Goal: Transaction & Acquisition: Purchase product/service

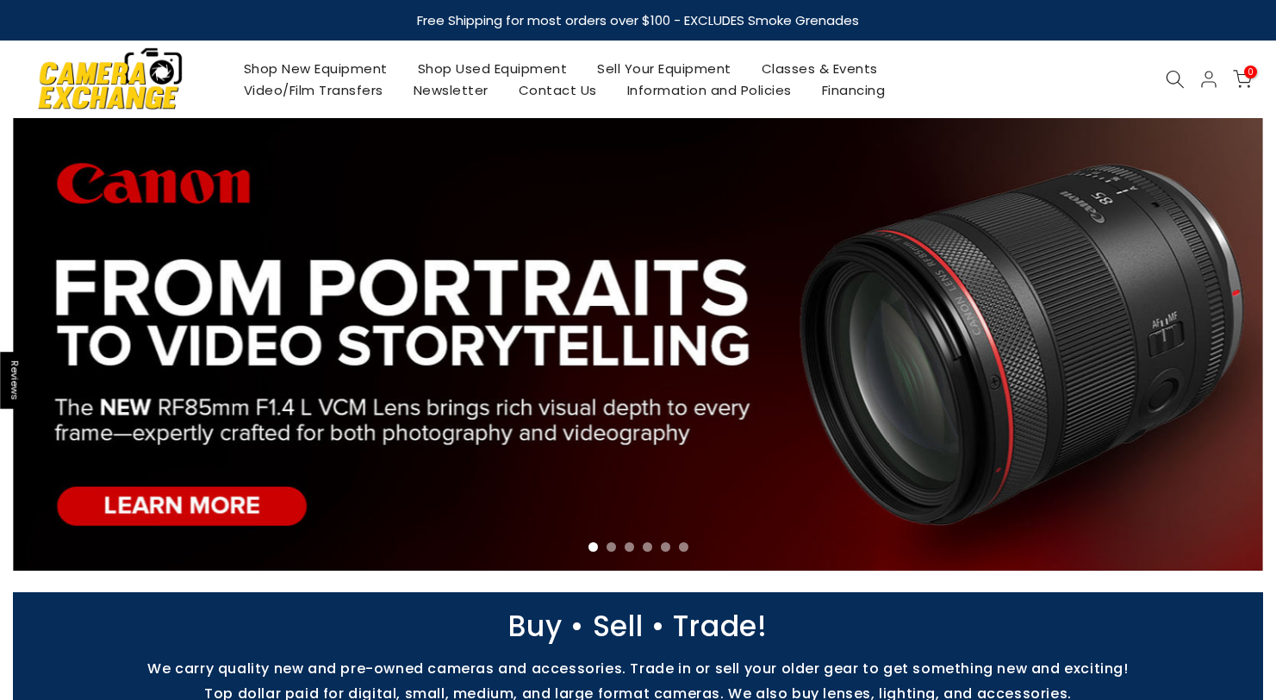
click at [532, 75] on link "Shop Used Equipment" at bounding box center [492, 69] width 180 height 22
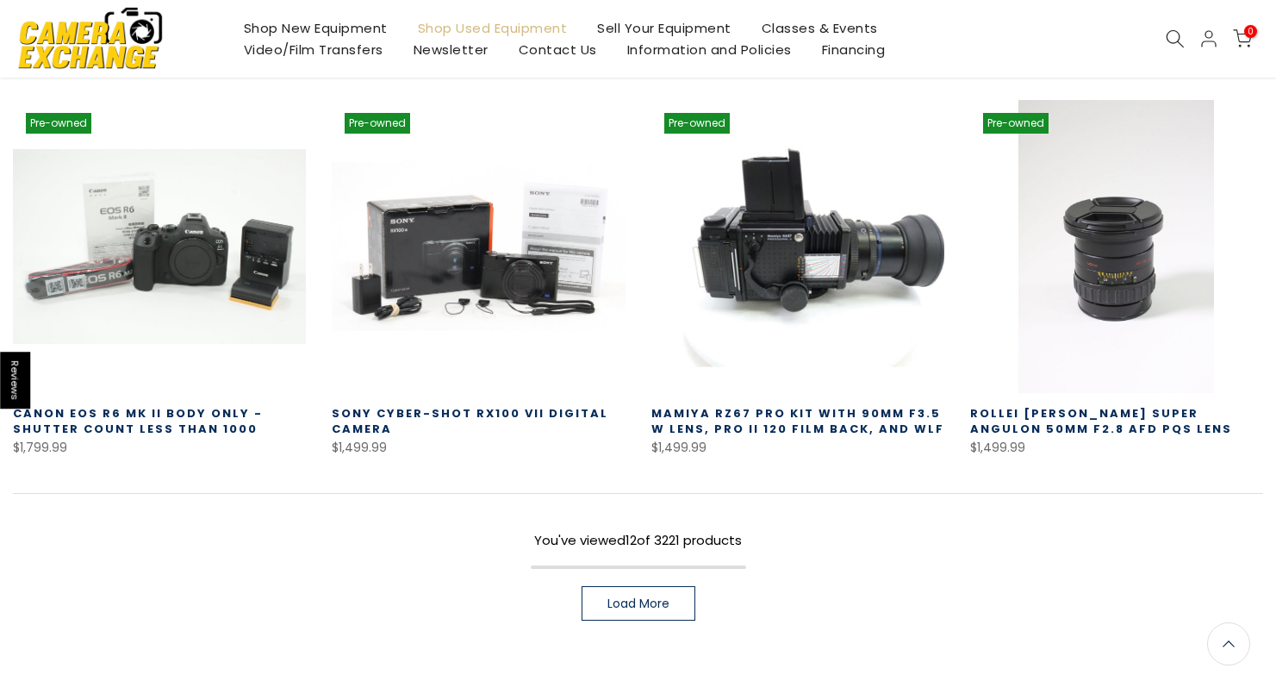
scroll to position [1293, 0]
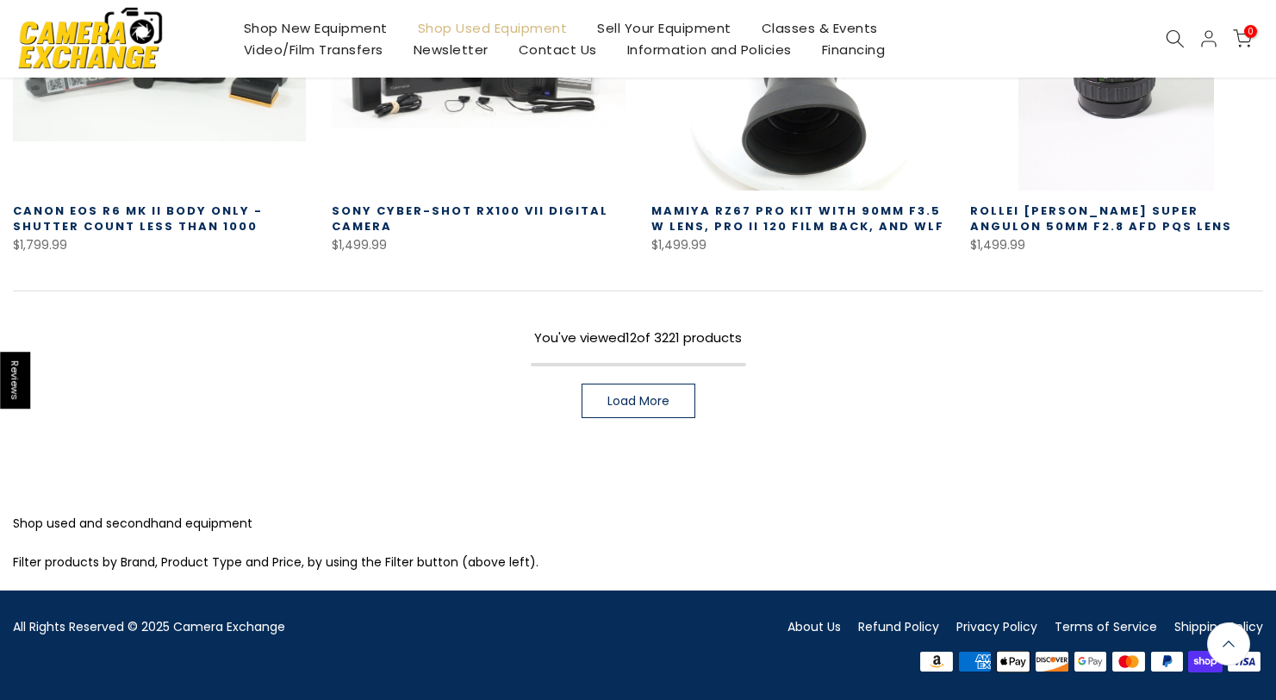
click at [664, 391] on link "Load More" at bounding box center [639, 400] width 114 height 34
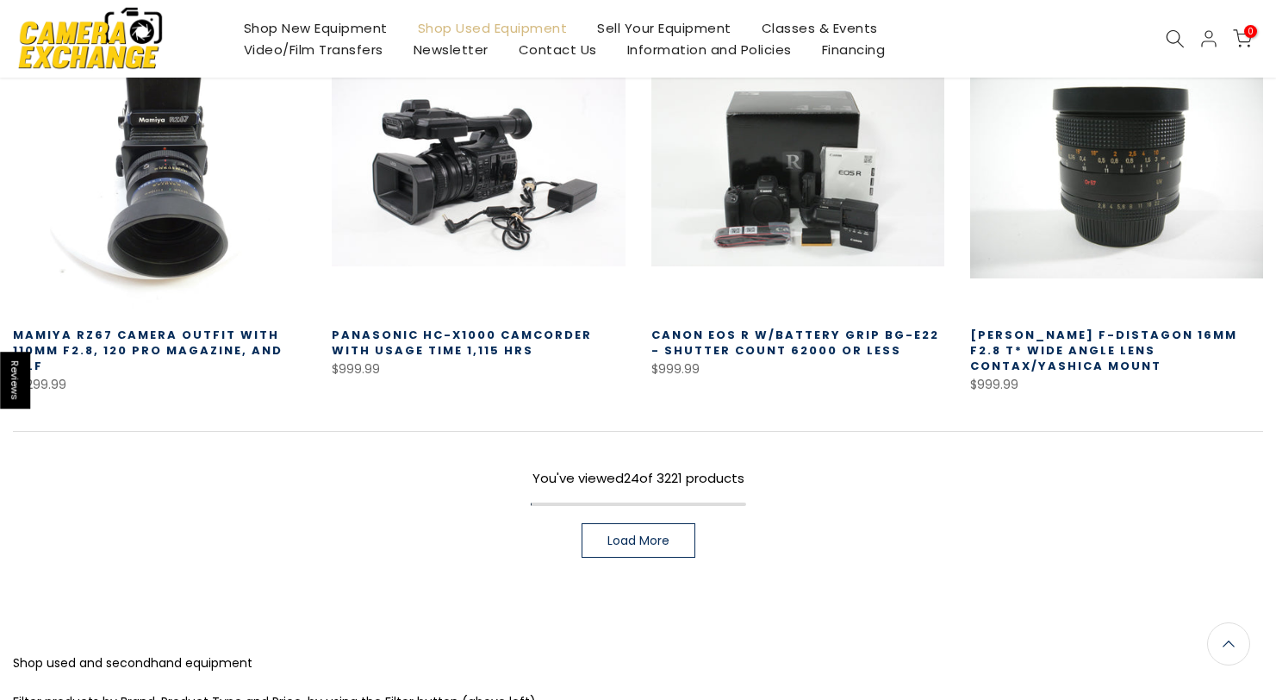
scroll to position [2413, 0]
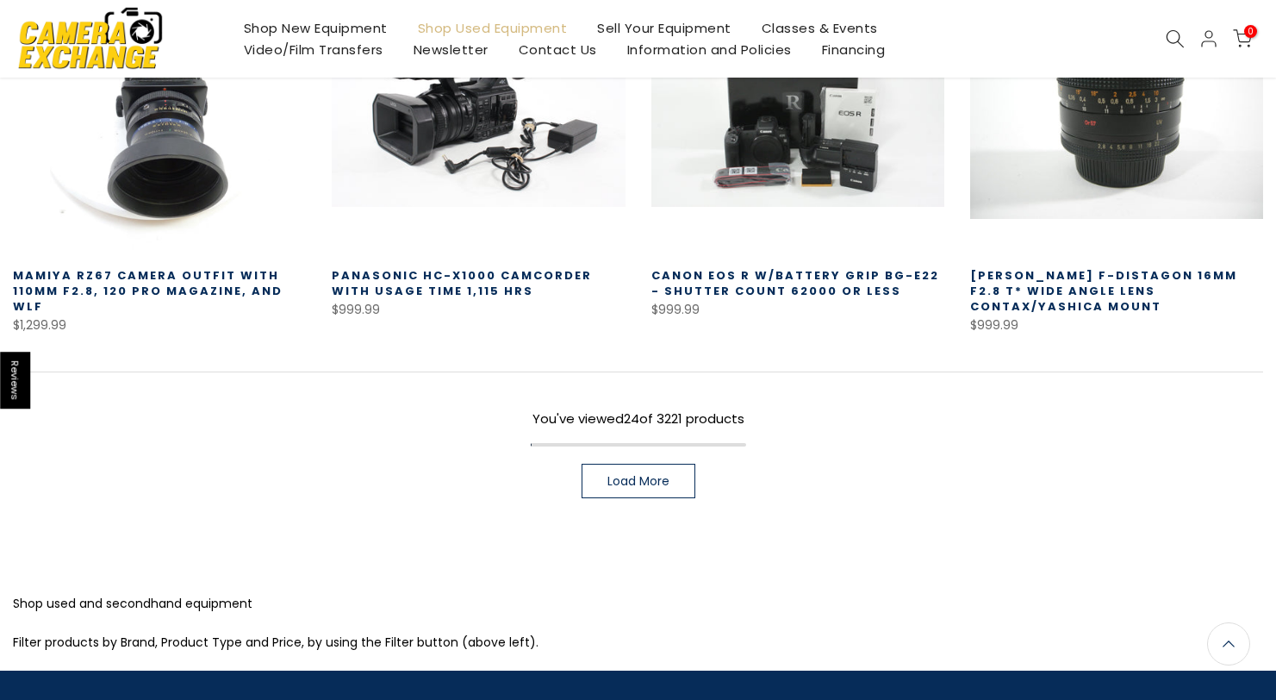
click at [670, 466] on link "Load More" at bounding box center [639, 481] width 114 height 34
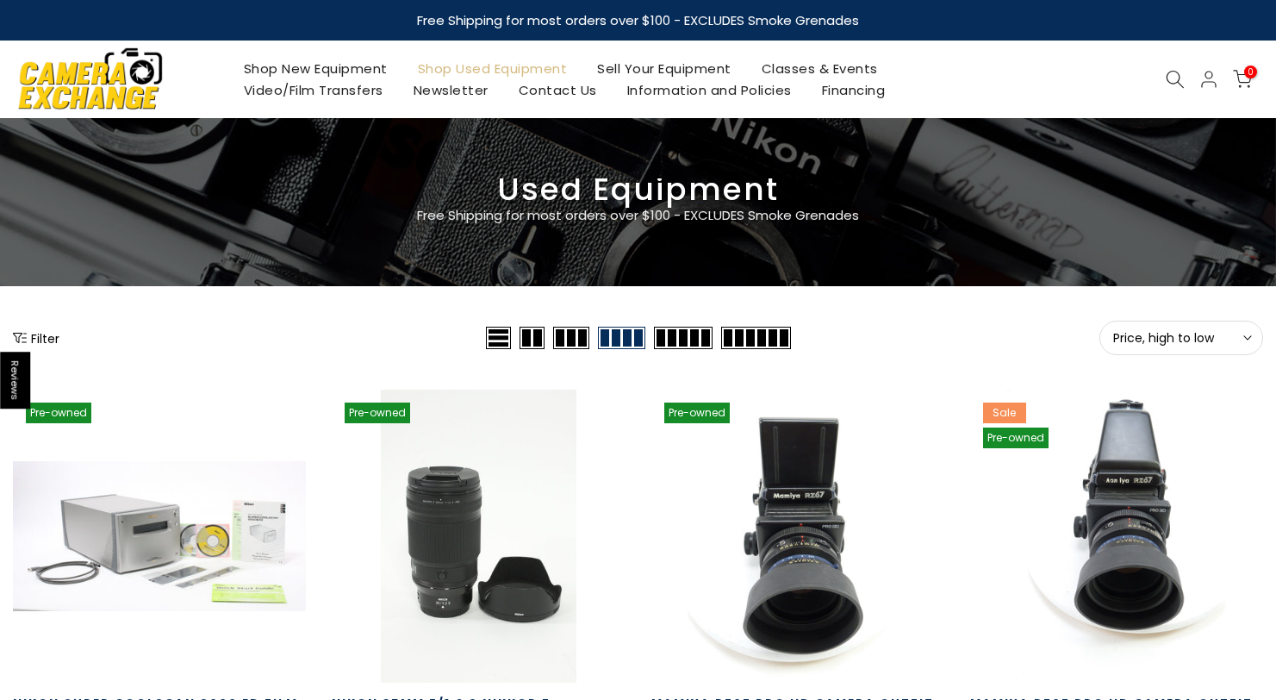
click at [1218, 331] on span "Price, high to low" at bounding box center [1181, 338] width 136 height 16
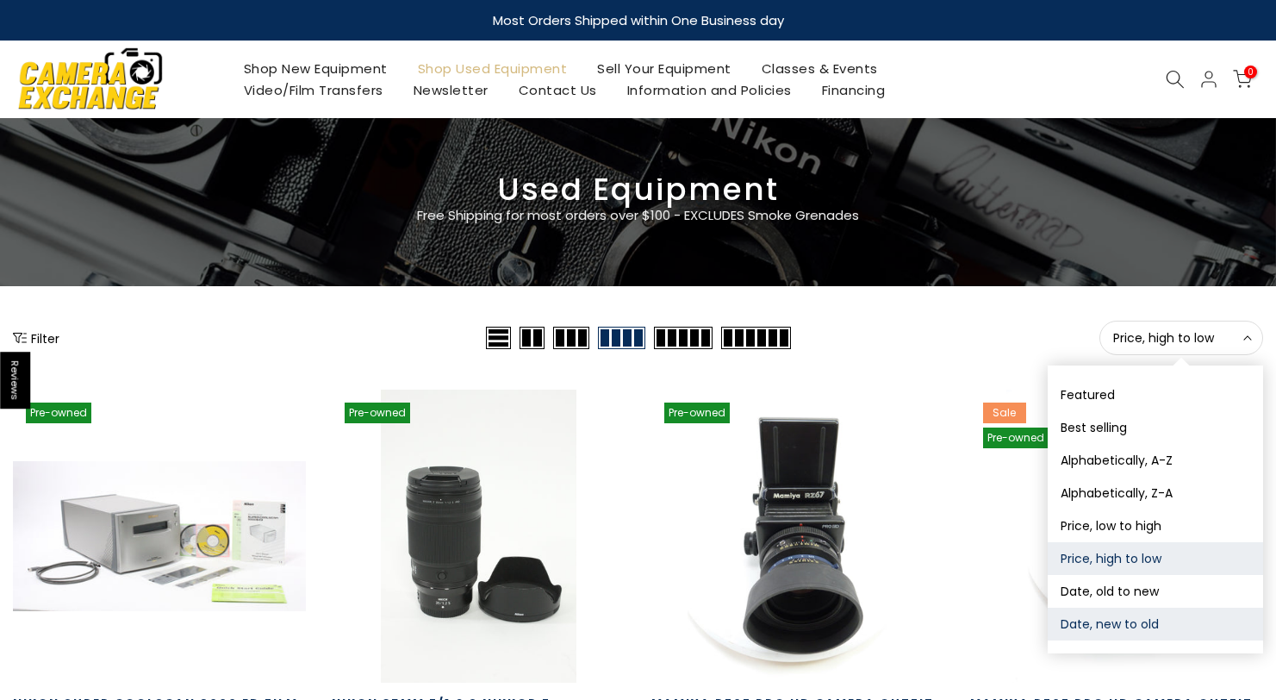
click at [1149, 619] on button "Date, new to old" at bounding box center [1155, 623] width 215 height 33
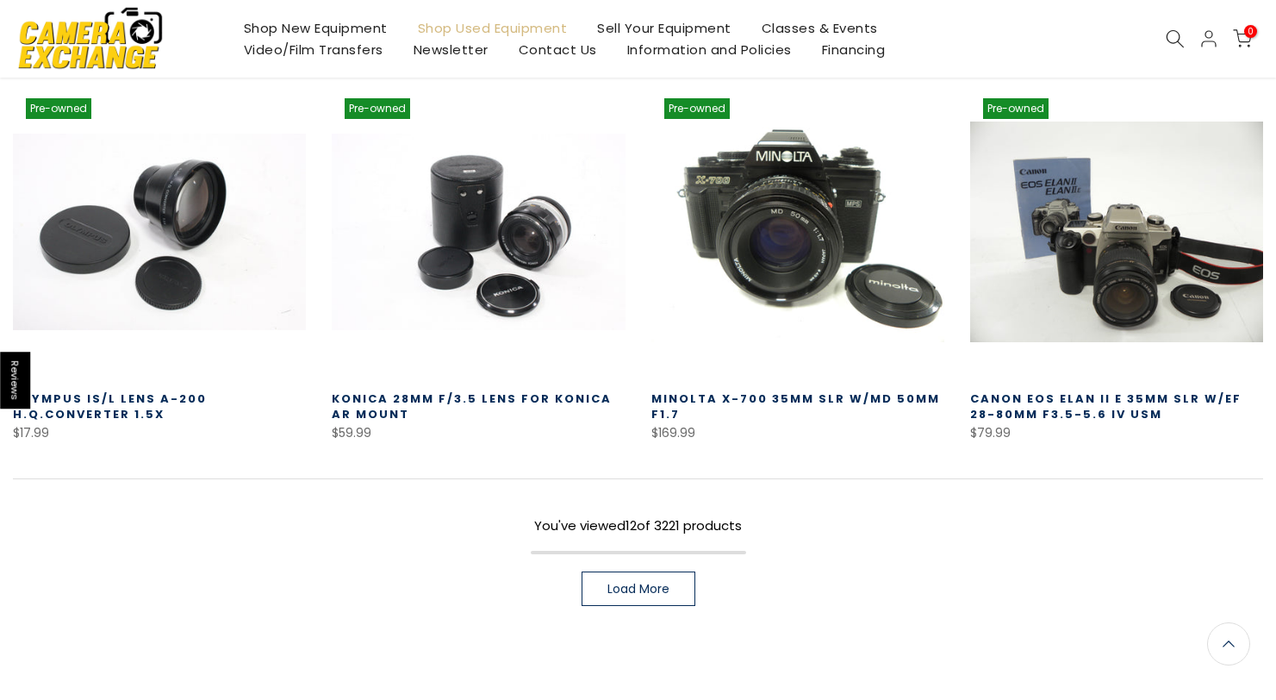
scroll to position [1118, 0]
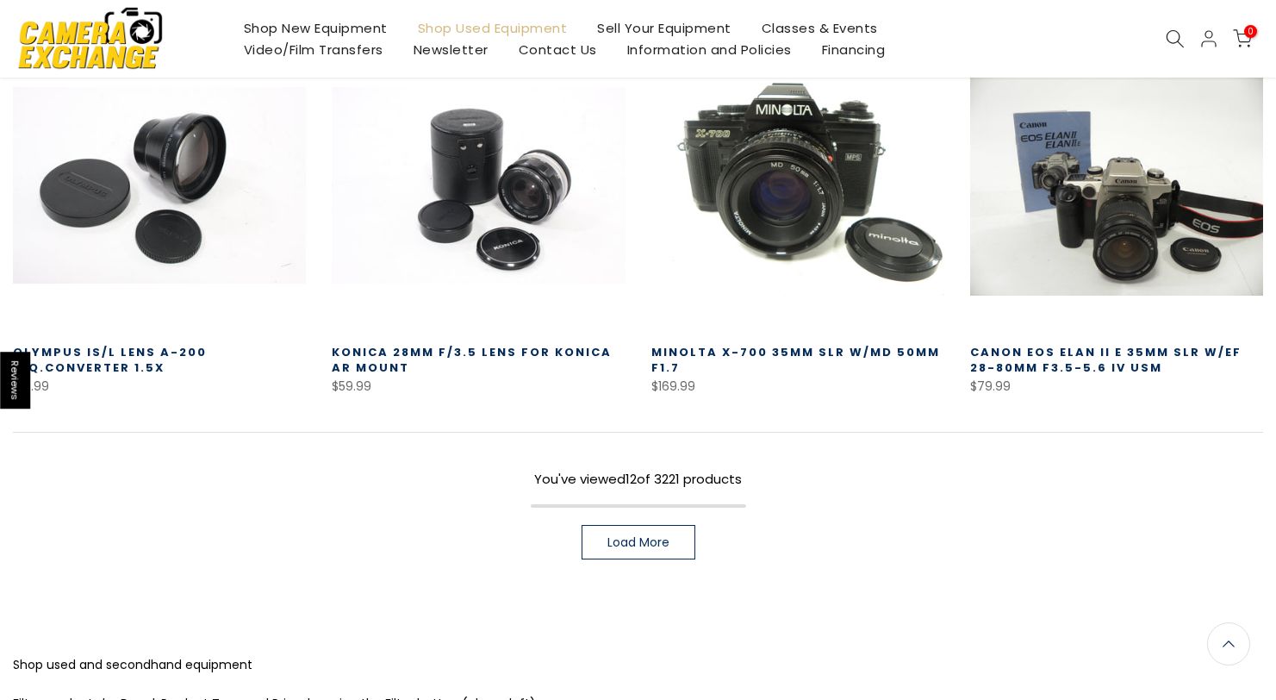
click at [666, 528] on link "Load More" at bounding box center [639, 542] width 114 height 34
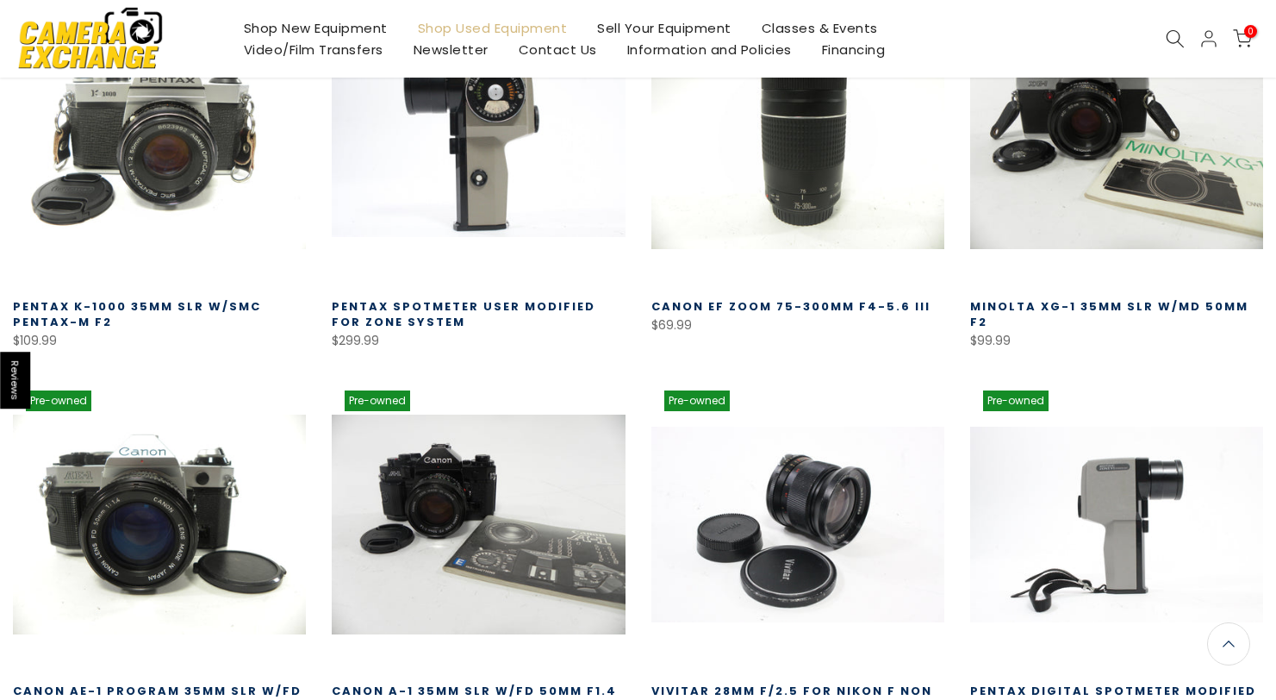
scroll to position [2264, 0]
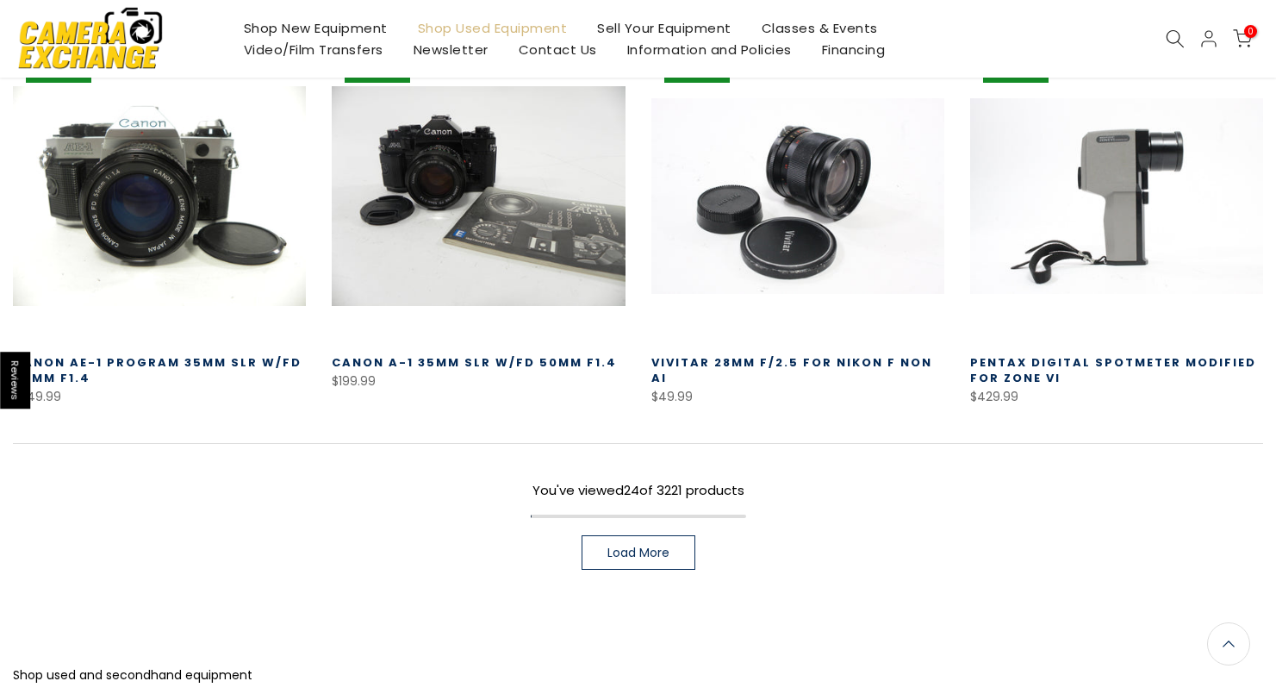
click at [672, 563] on link "Load More" at bounding box center [639, 552] width 114 height 34
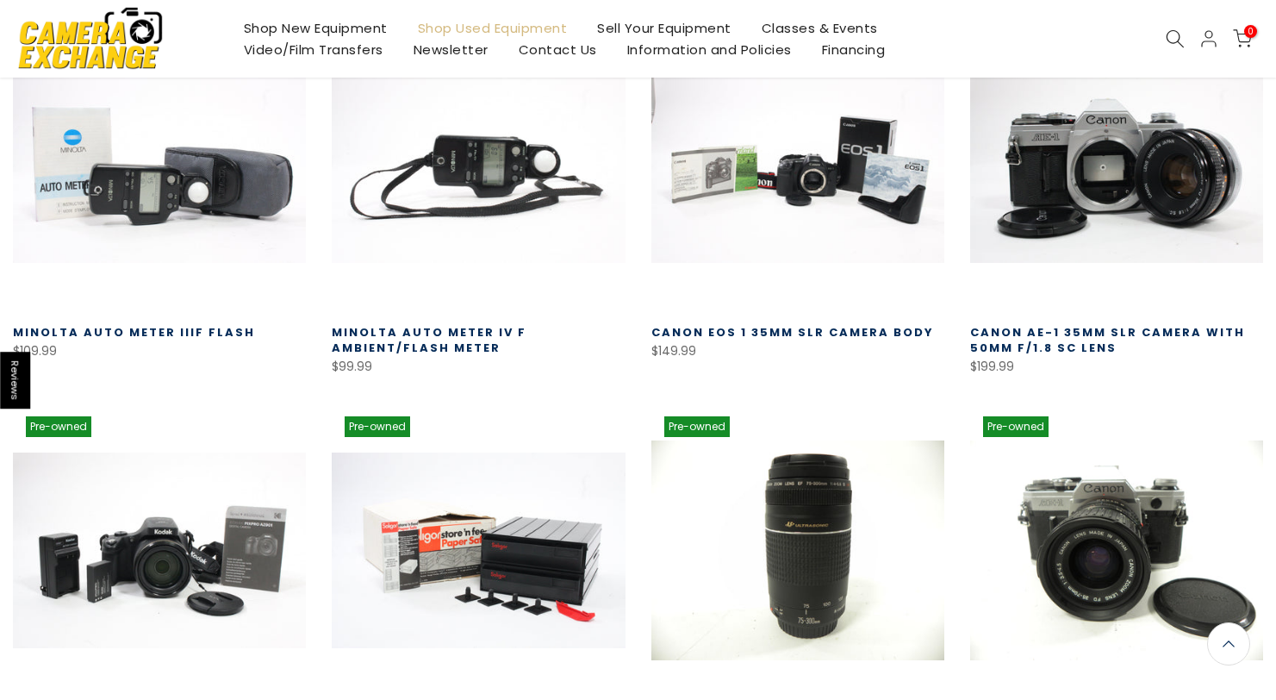
scroll to position [2681, 0]
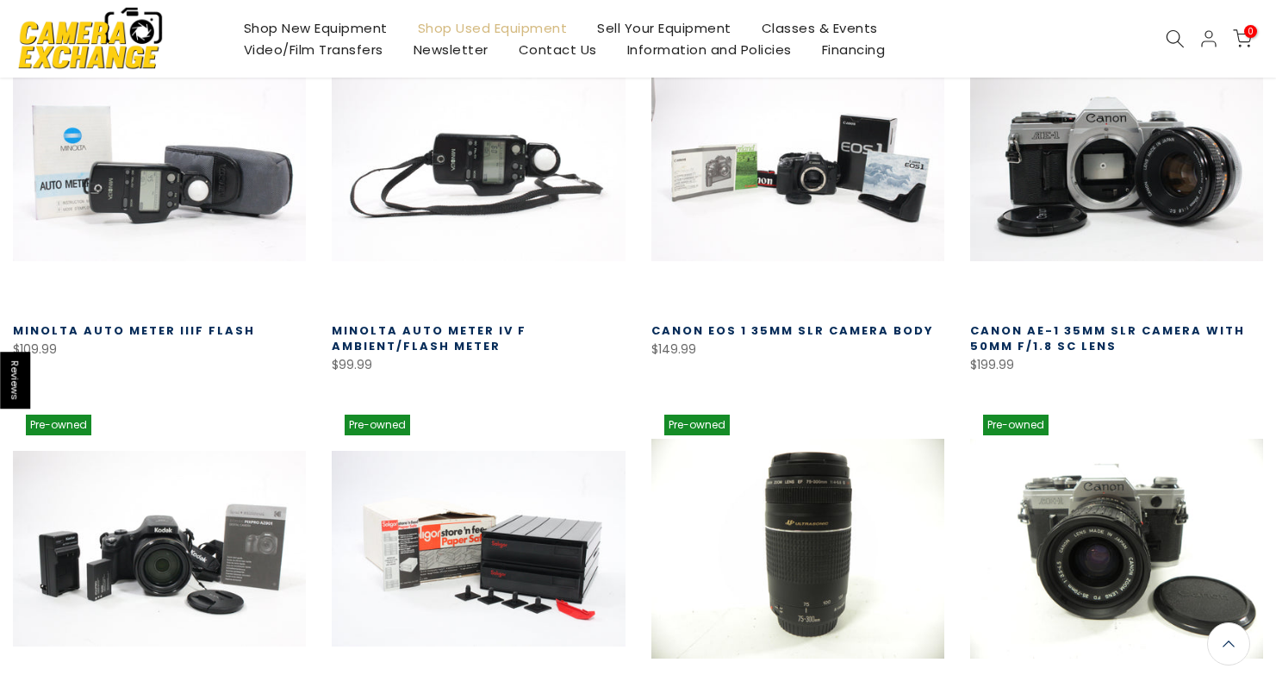
click at [825, 322] on link "Canon EOS 1 35mm SLR Camera Body" at bounding box center [792, 330] width 283 height 16
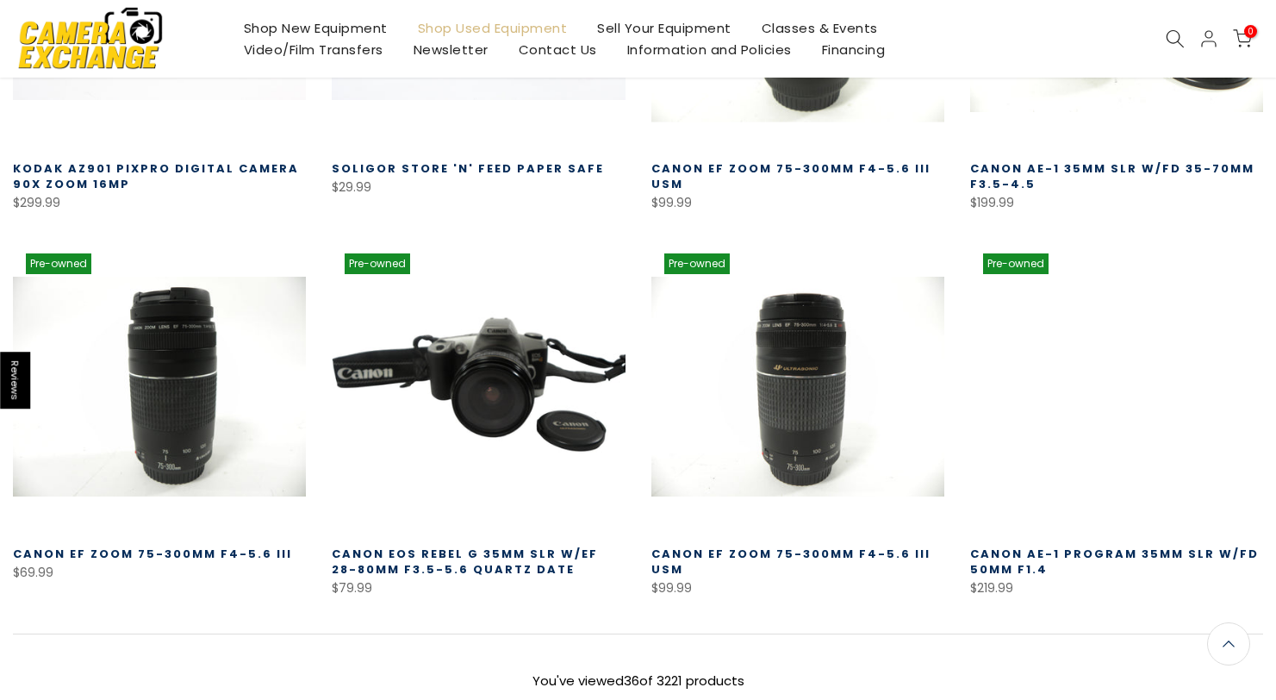
scroll to position [3569, 0]
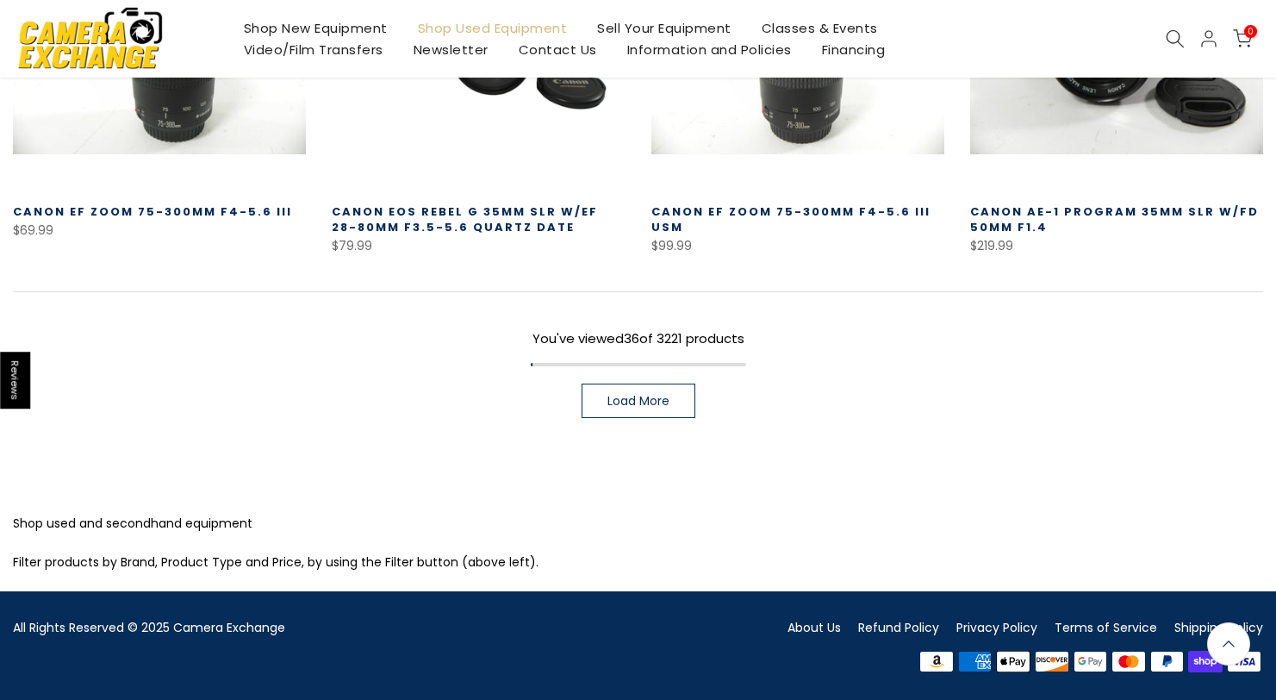
click at [610, 395] on span "Load More" at bounding box center [638, 401] width 62 height 12
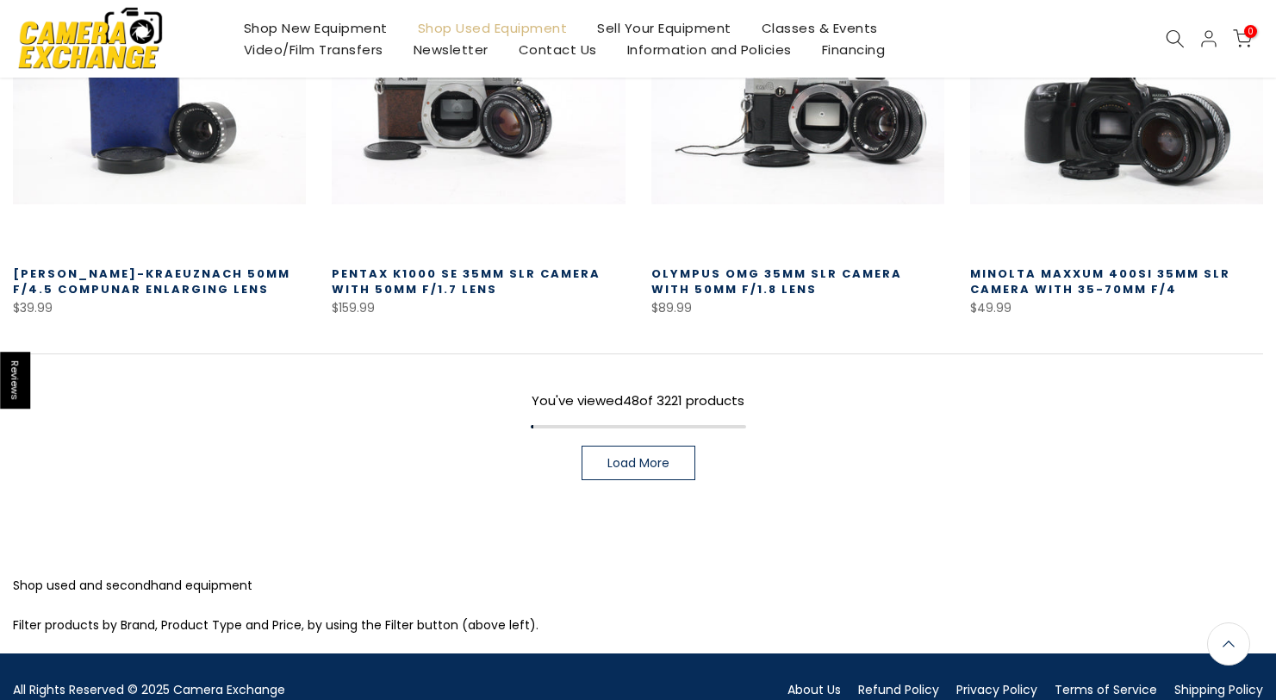
scroll to position [4739, 0]
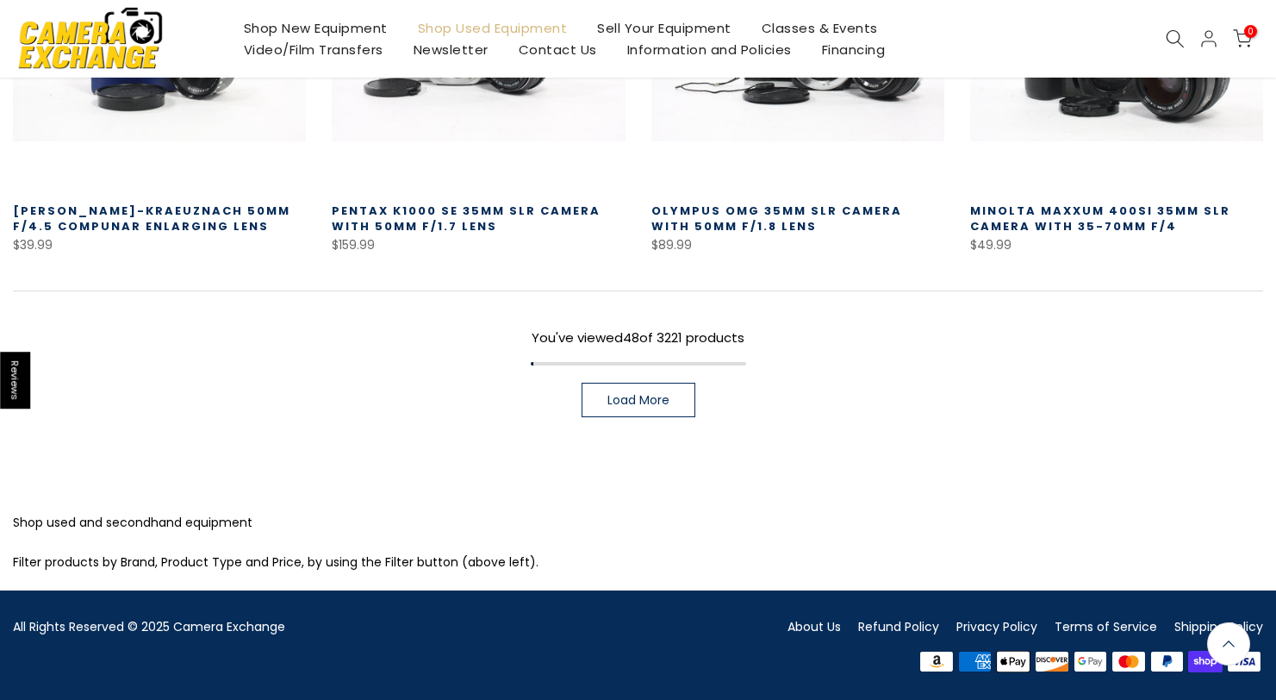
click at [649, 403] on span "Load More" at bounding box center [638, 400] width 62 height 12
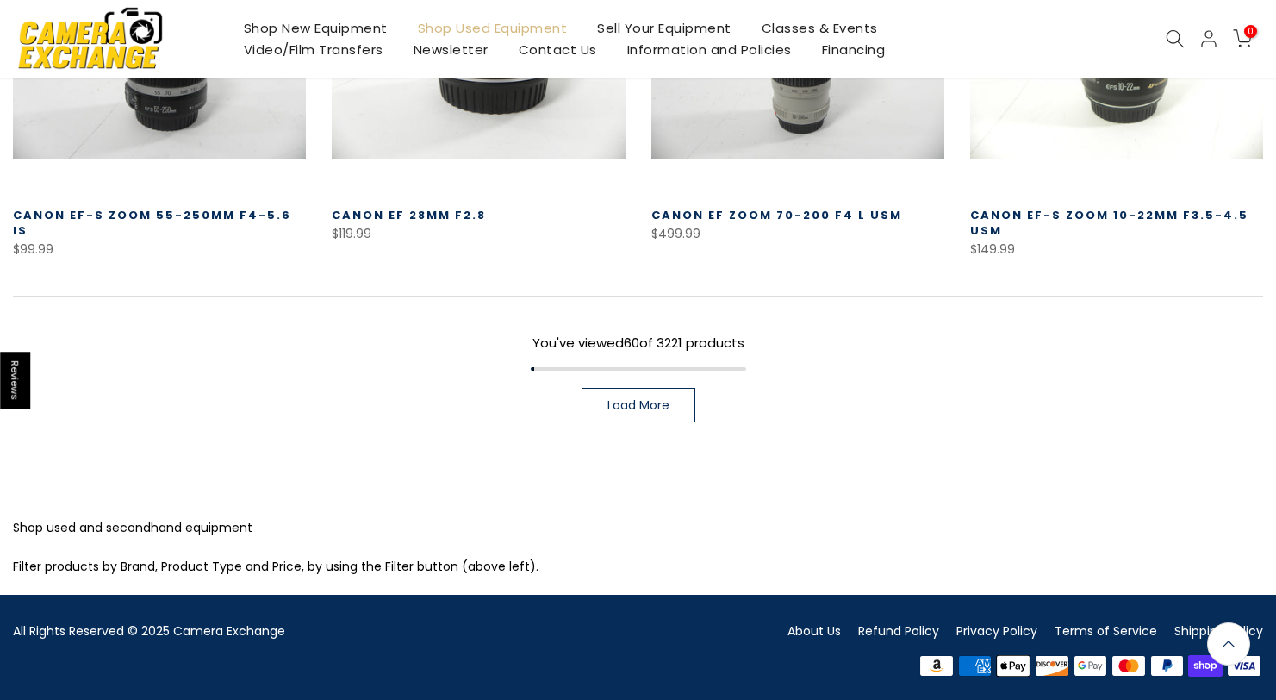
scroll to position [5907, 0]
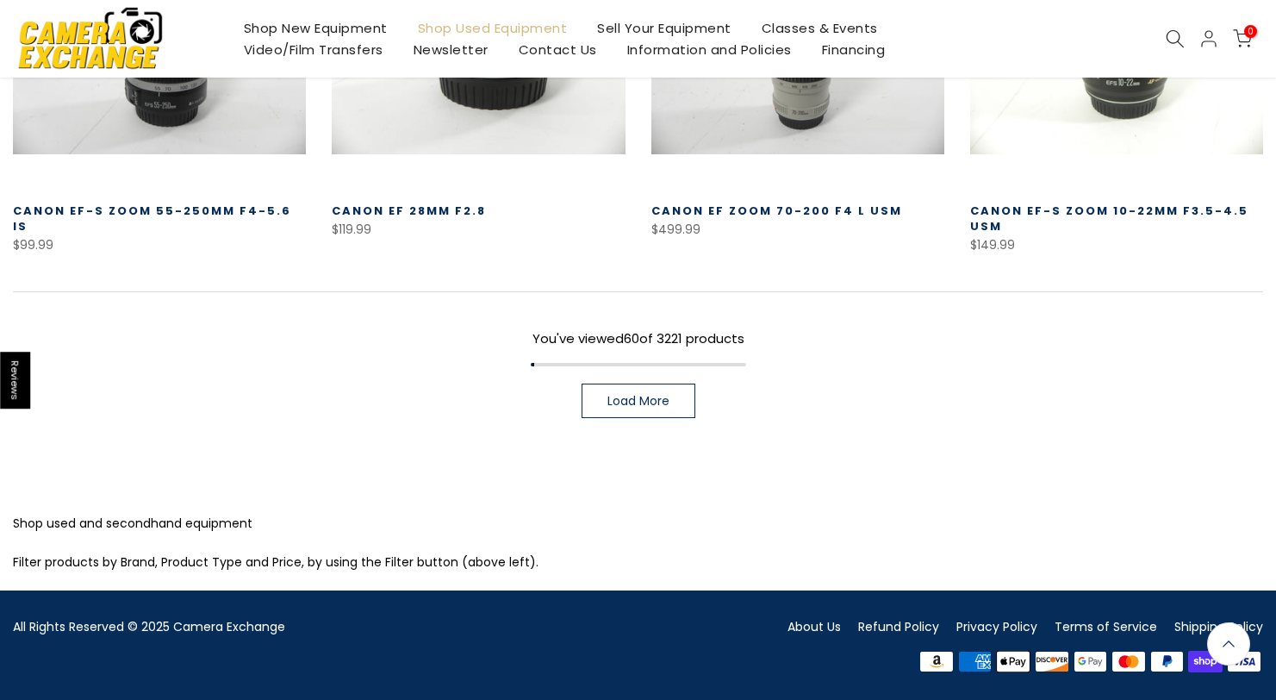
click at [660, 399] on span "Load More" at bounding box center [638, 401] width 62 height 12
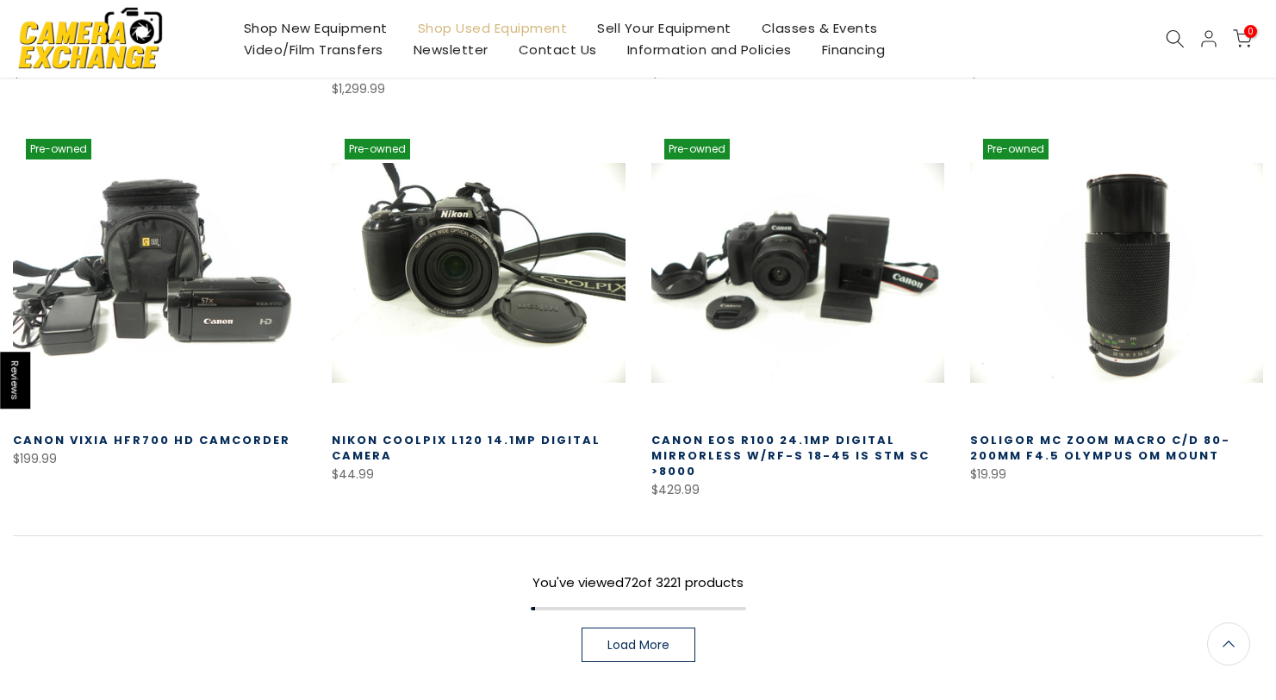
scroll to position [7093, 0]
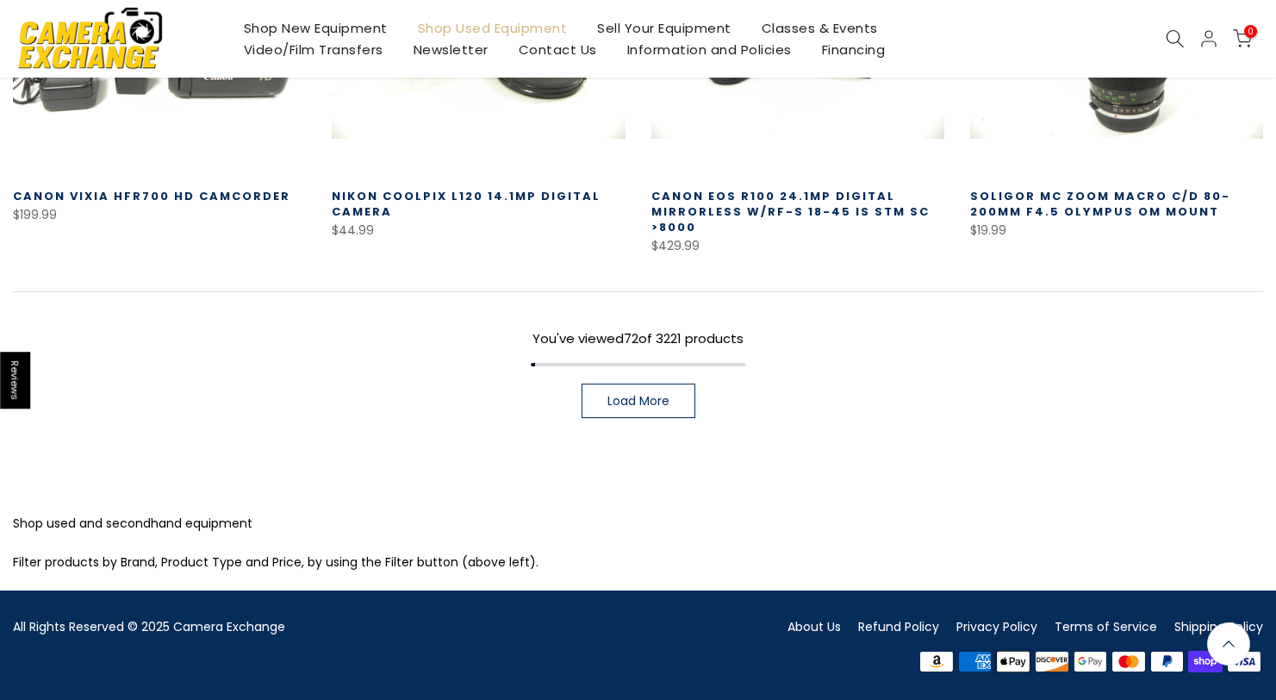
click at [643, 395] on span "Load More" at bounding box center [638, 401] width 62 height 12
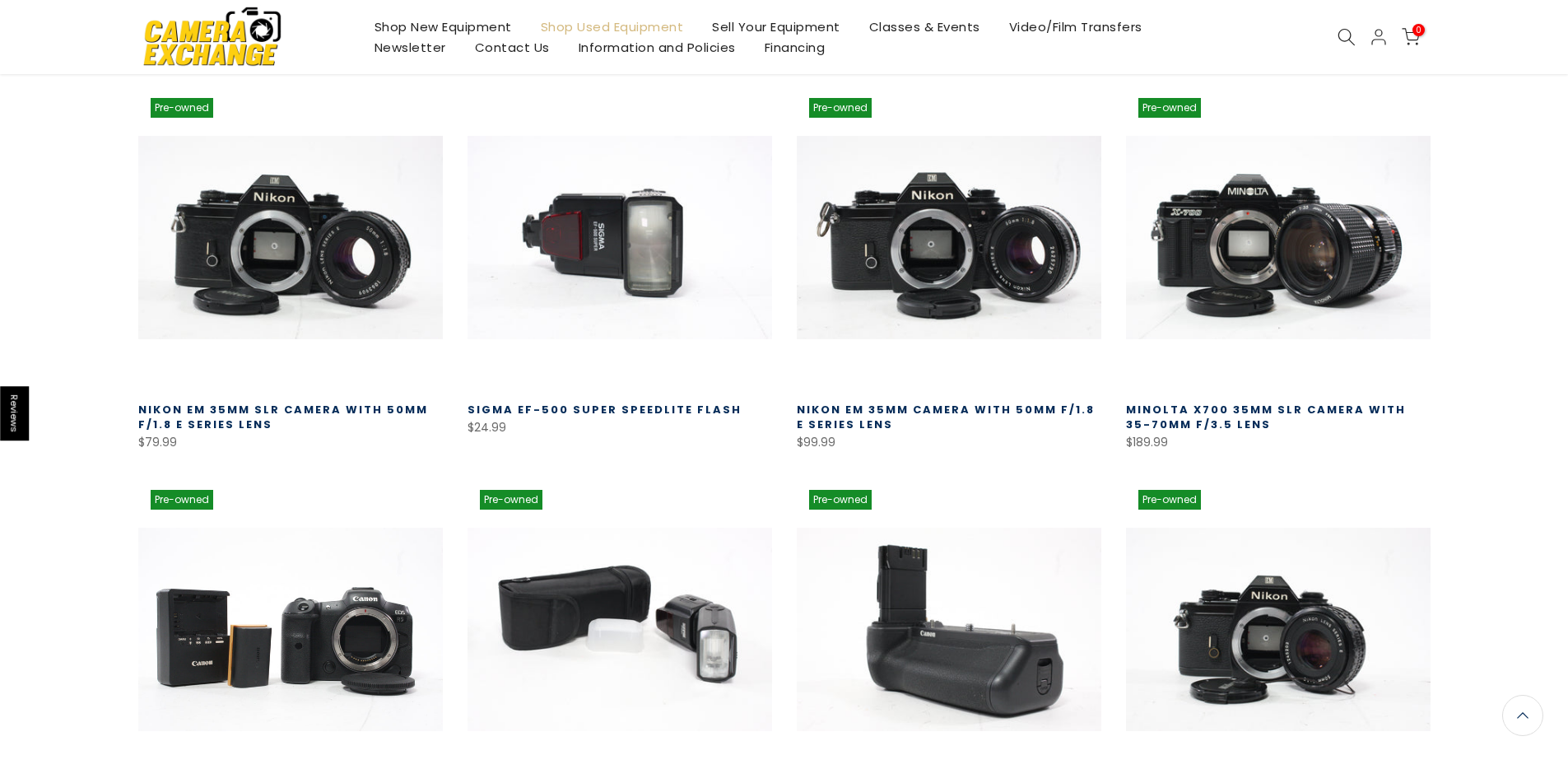
scroll to position [8051, 0]
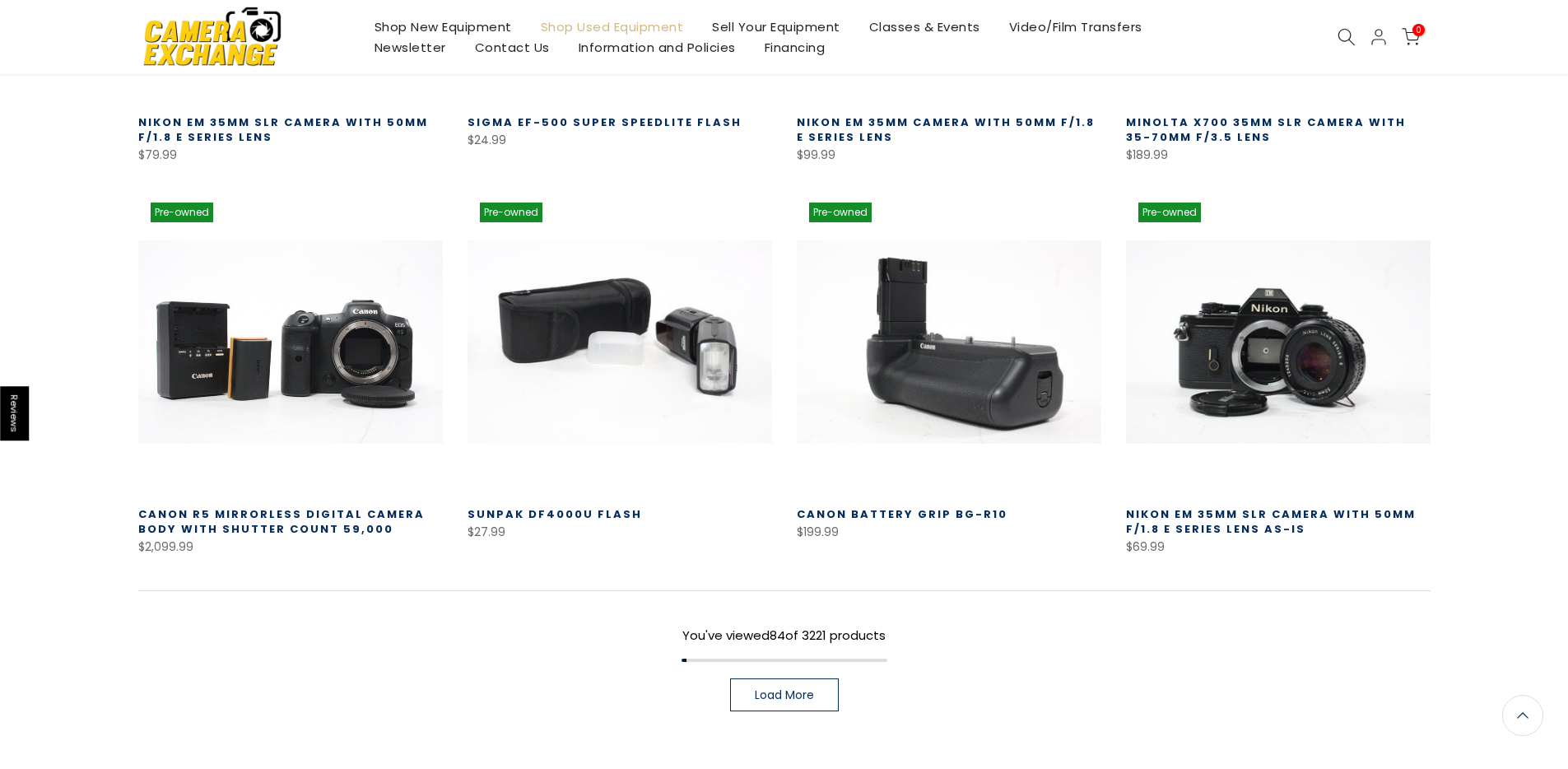
click at [825, 668] on link "Load More" at bounding box center [784, 694] width 109 height 32
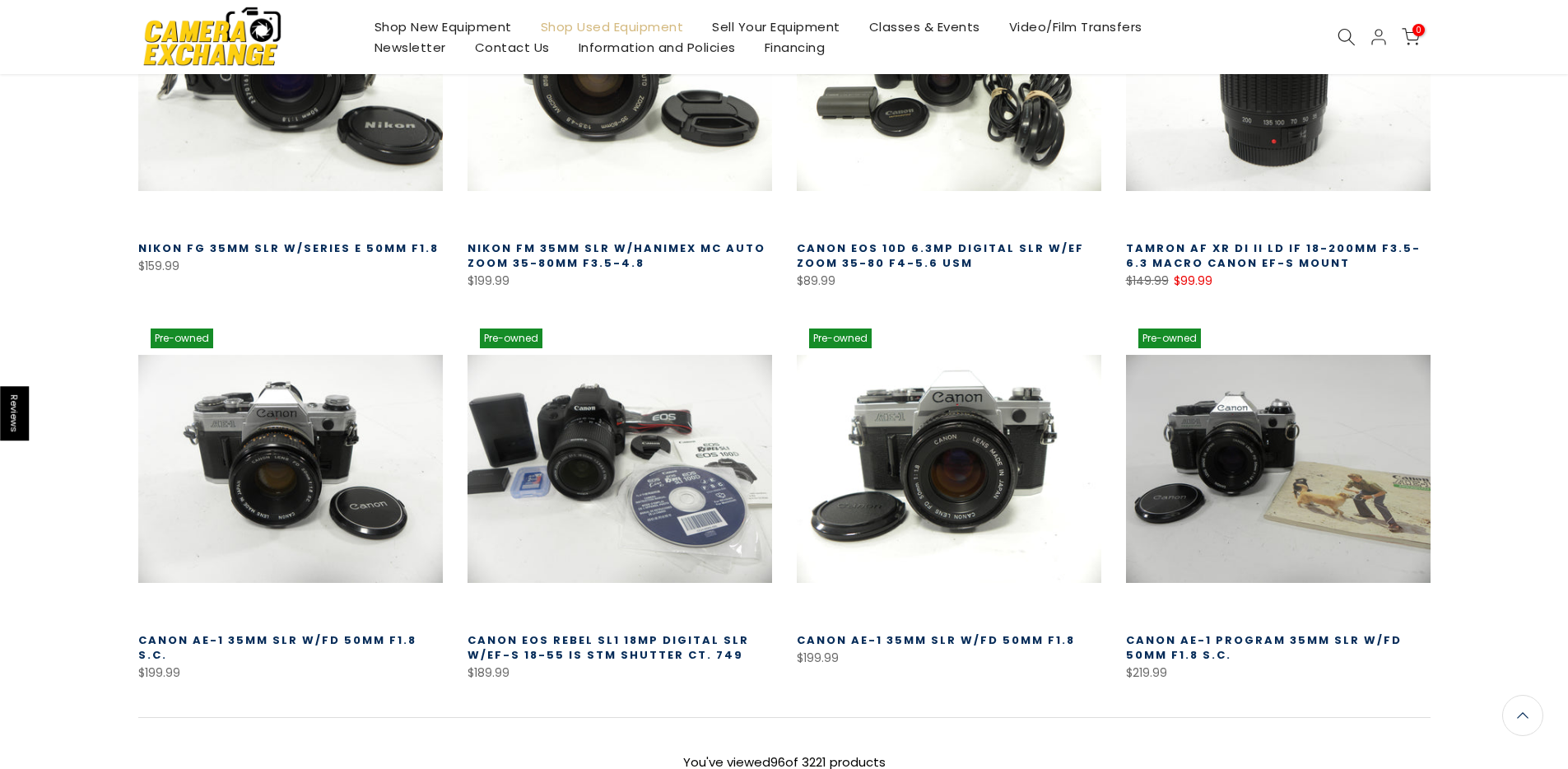
scroll to position [9410, 0]
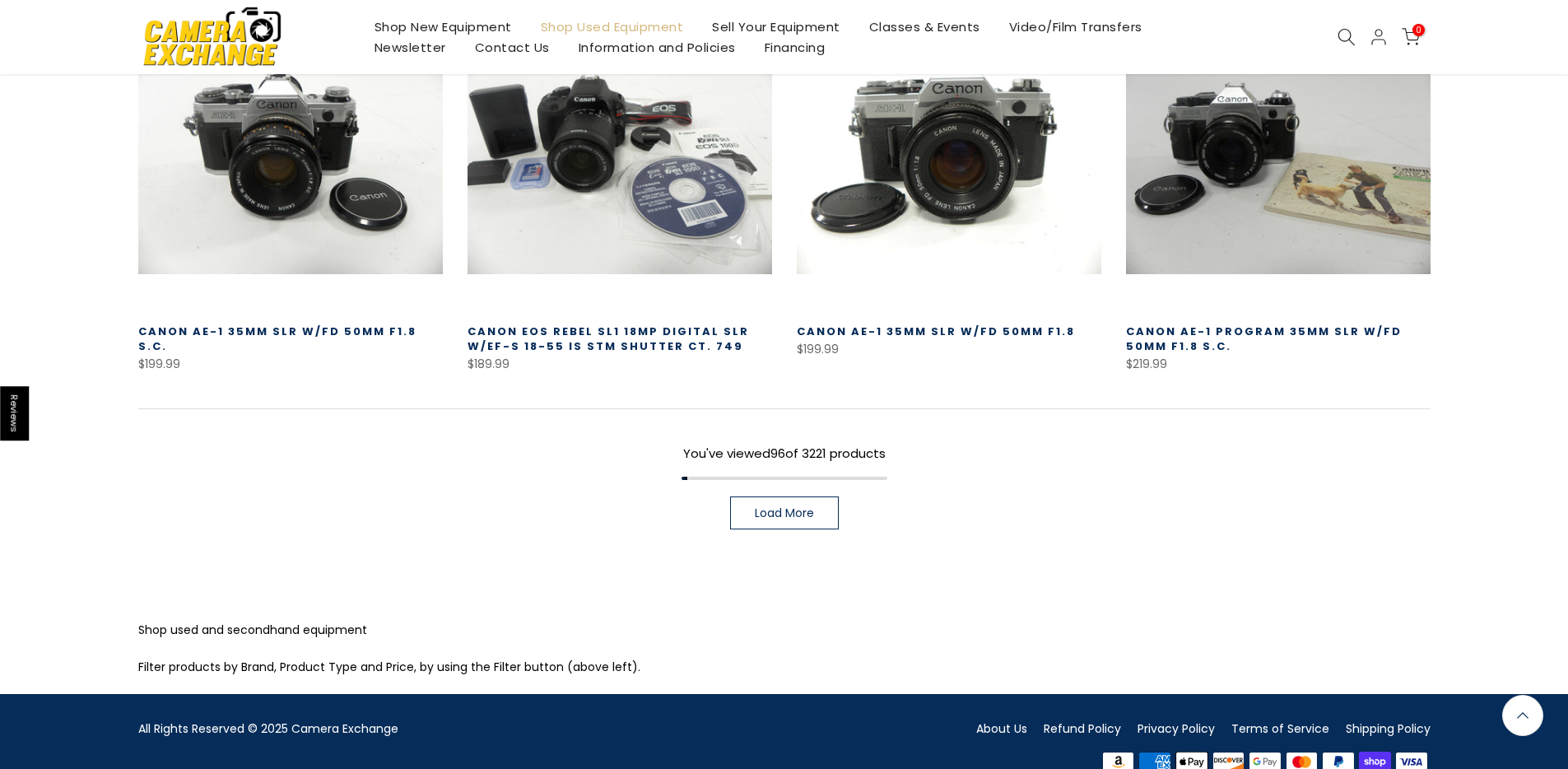
click at [802, 497] on link "Load More" at bounding box center [784, 513] width 109 height 32
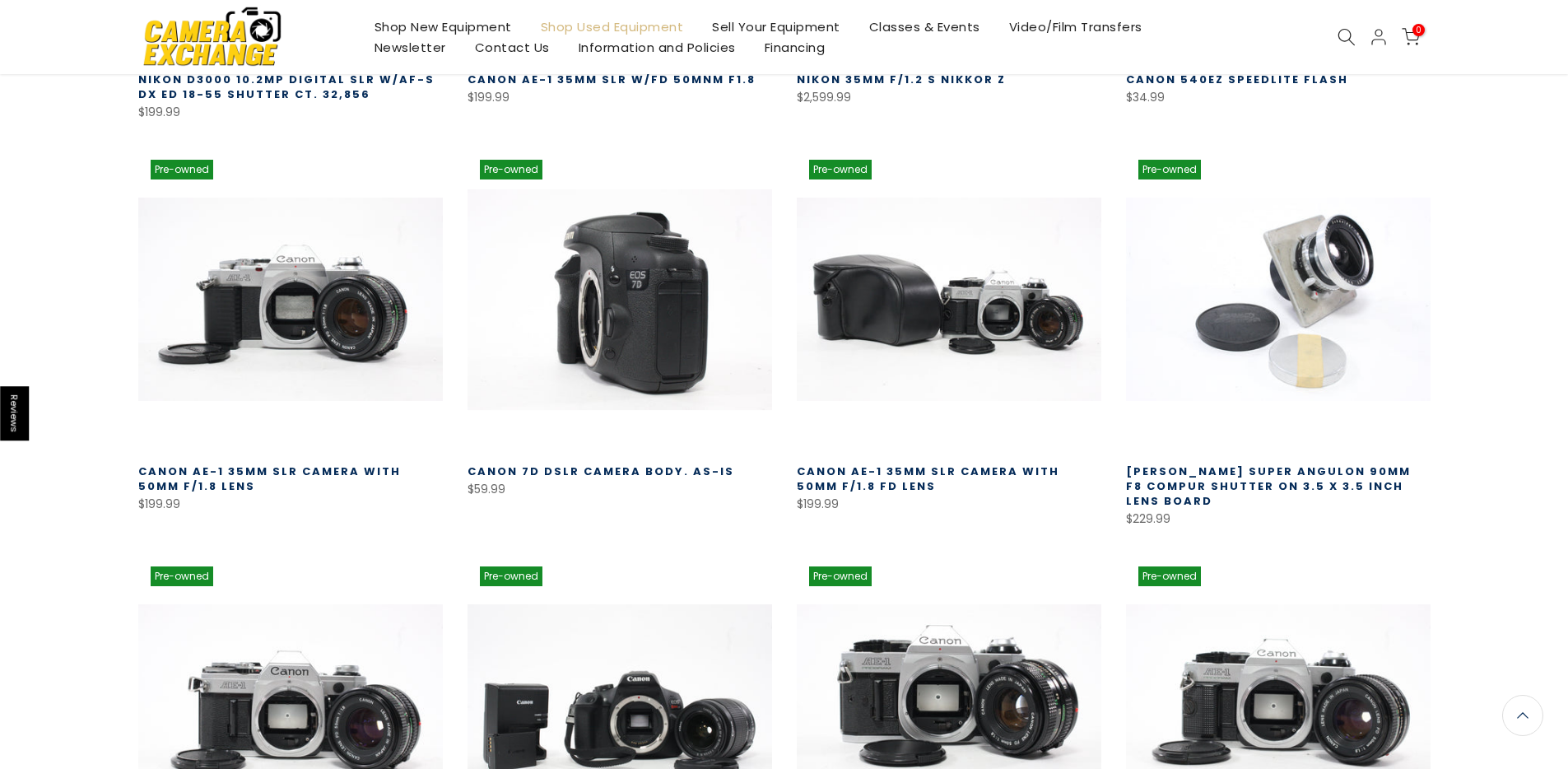
scroll to position [9954, 0]
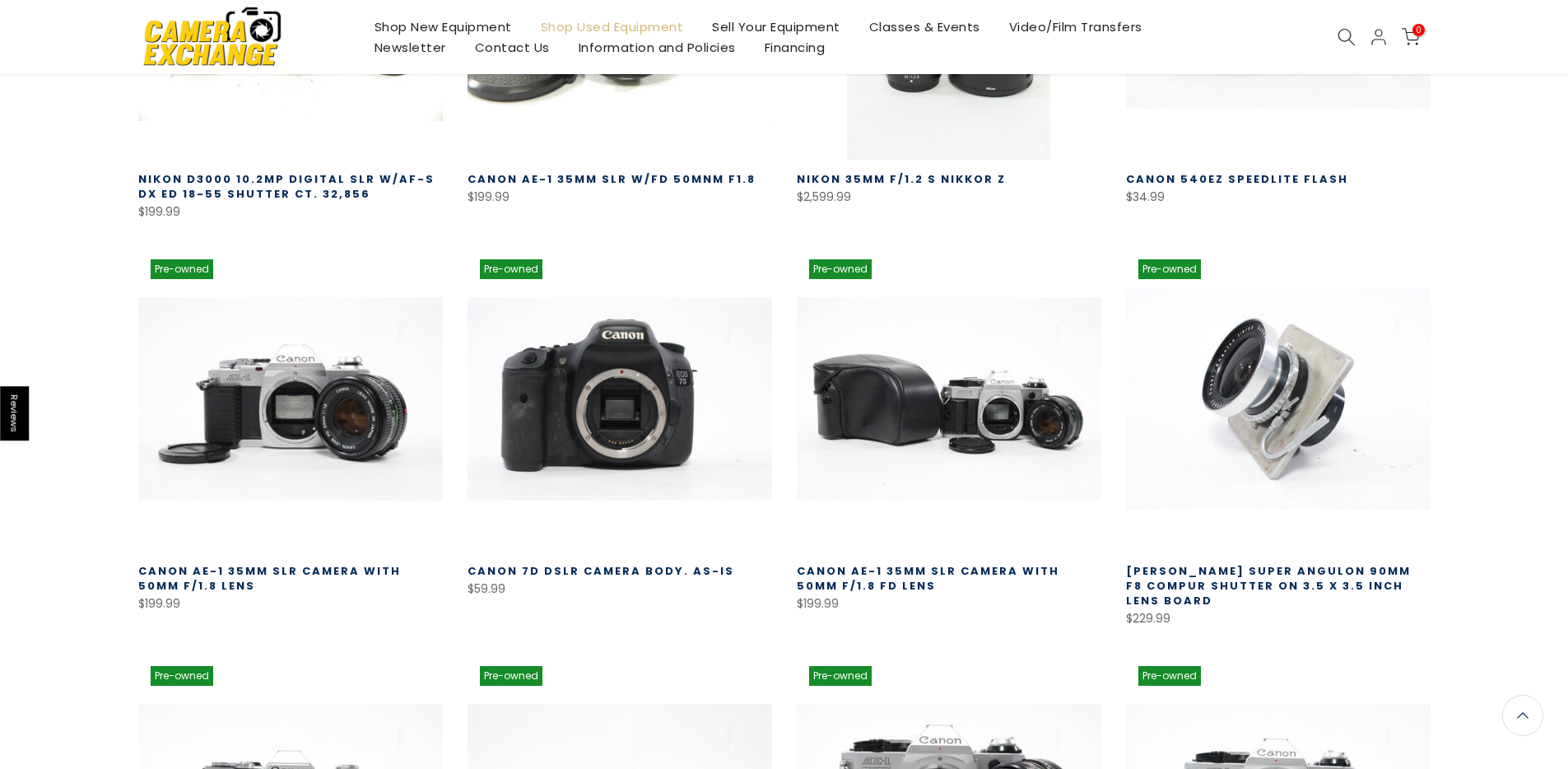
click at [1218, 373] on link at bounding box center [1278, 399] width 305 height 305
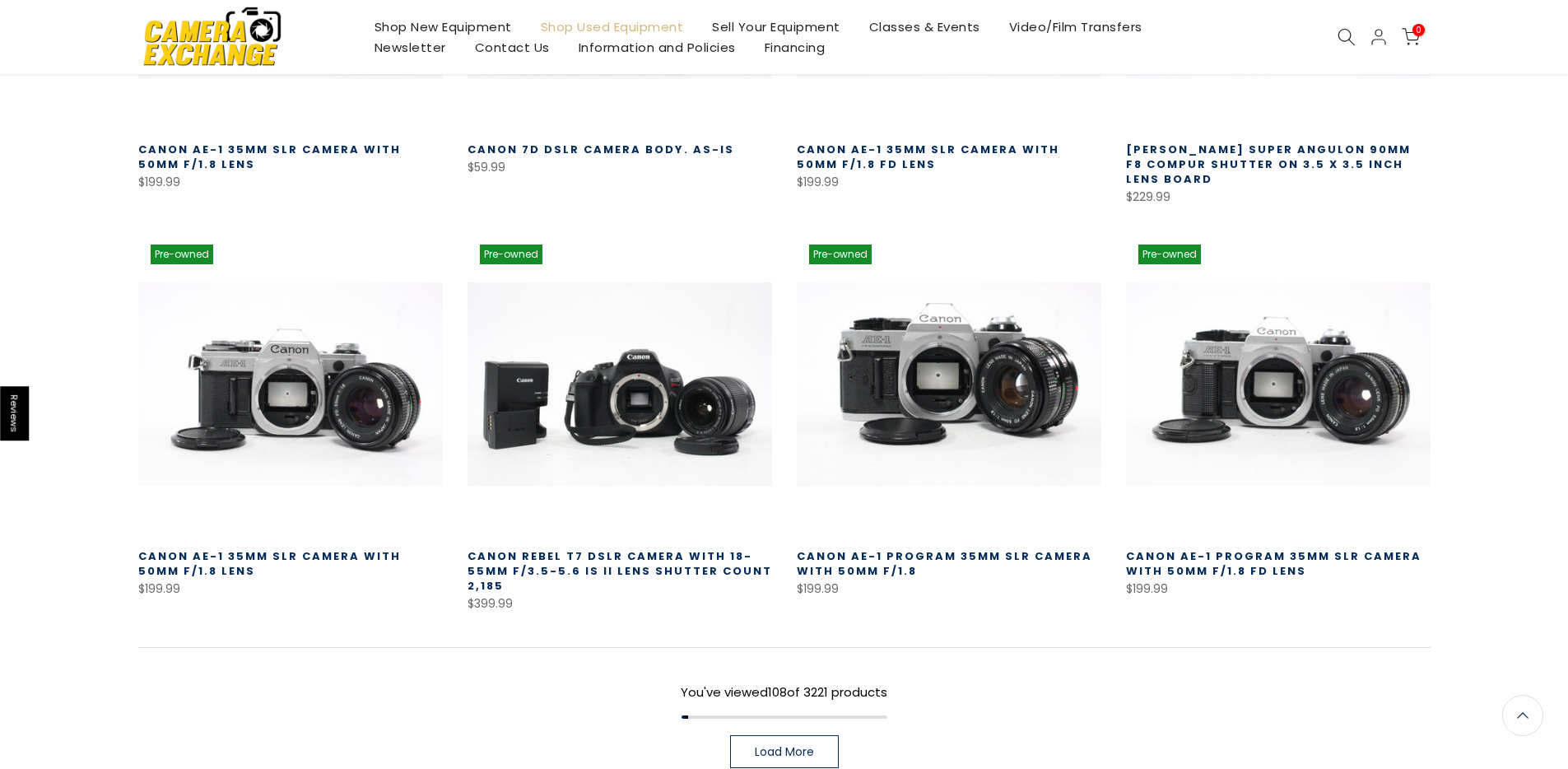
scroll to position [10376, 0]
click at [803, 668] on span "Load More" at bounding box center [784, 751] width 59 height 11
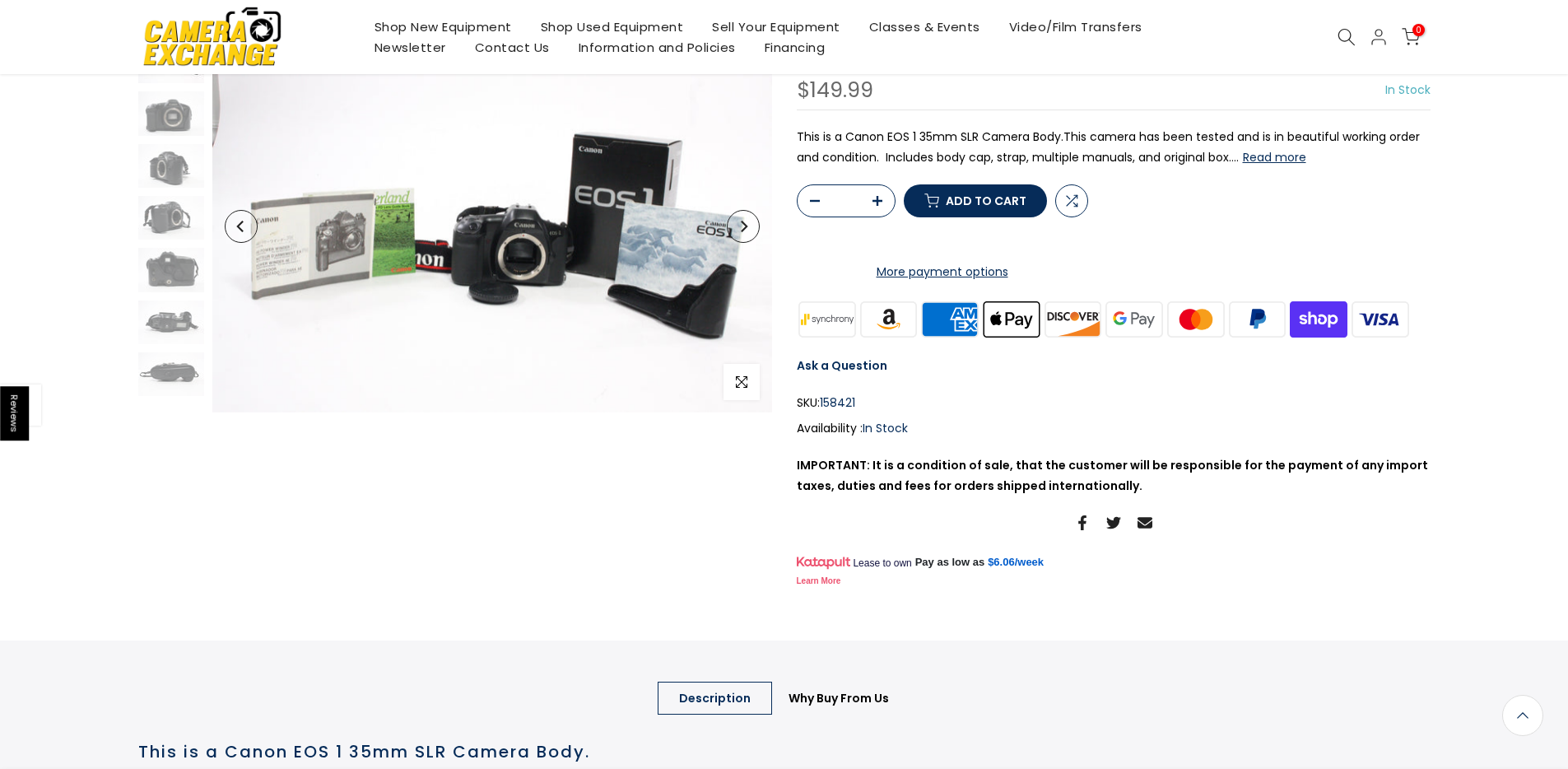
scroll to position [151, 0]
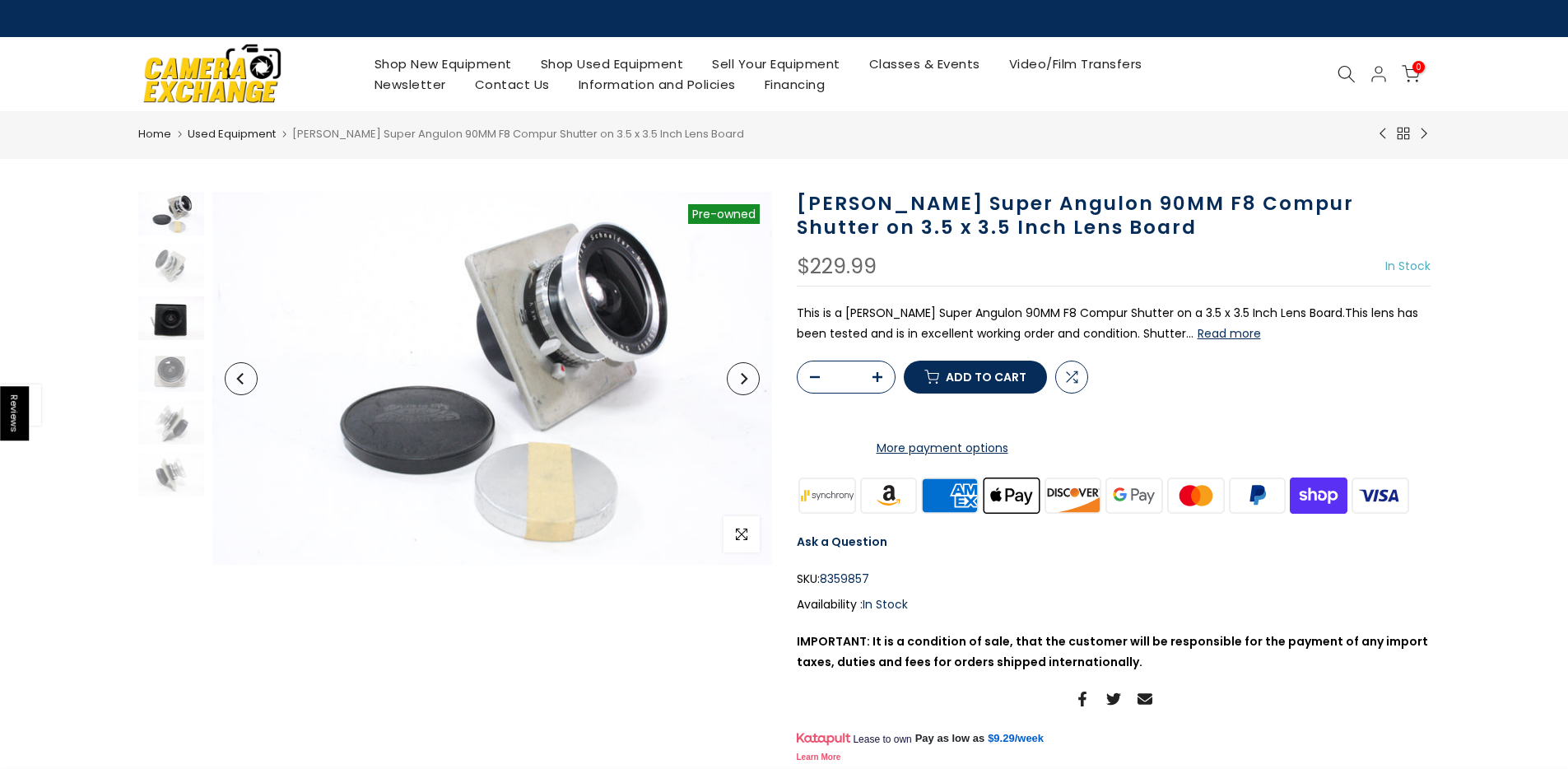
click at [165, 318] on img at bounding box center [171, 318] width 66 height 44
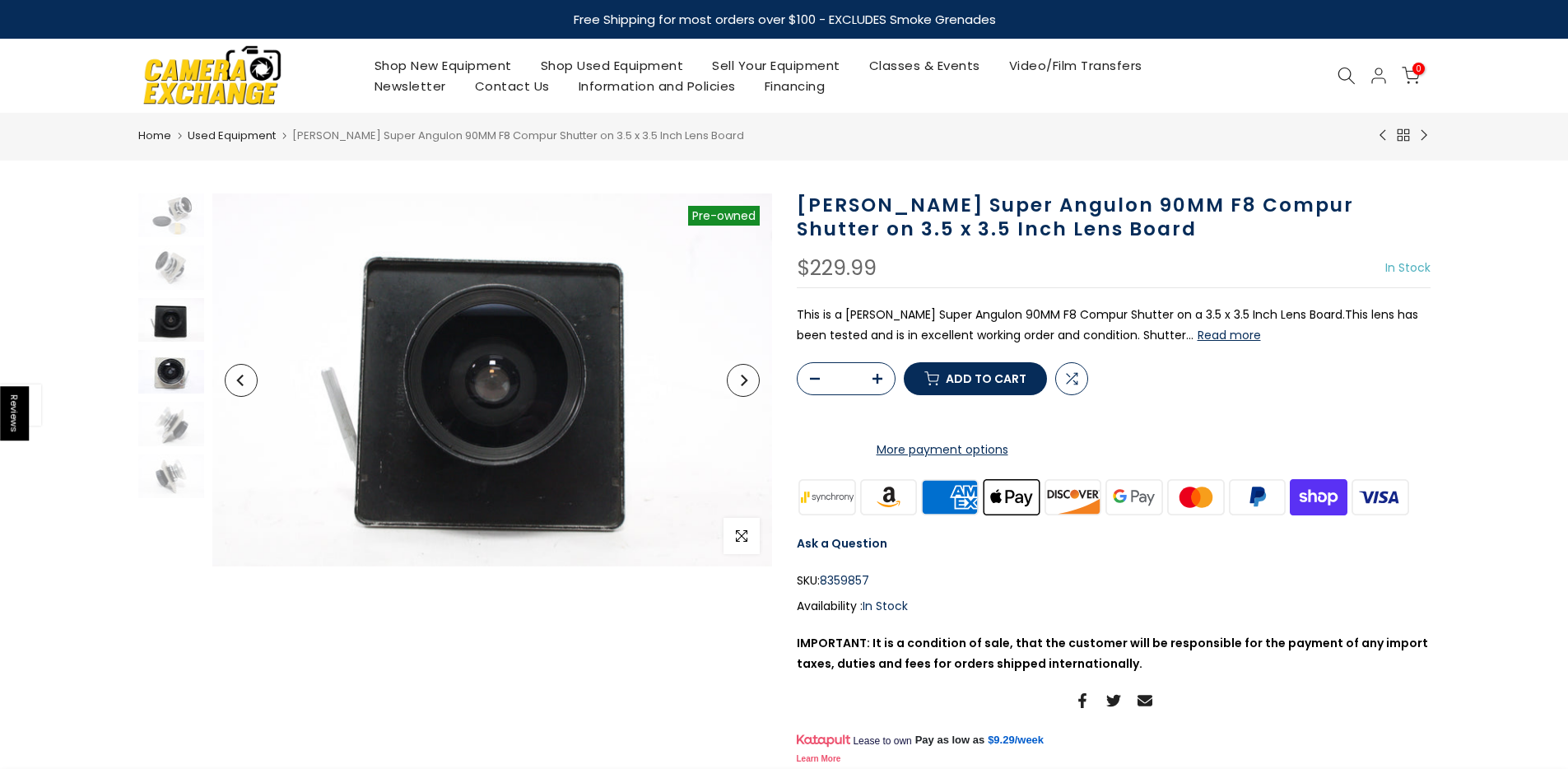
click at [159, 390] on img at bounding box center [171, 372] width 66 height 44
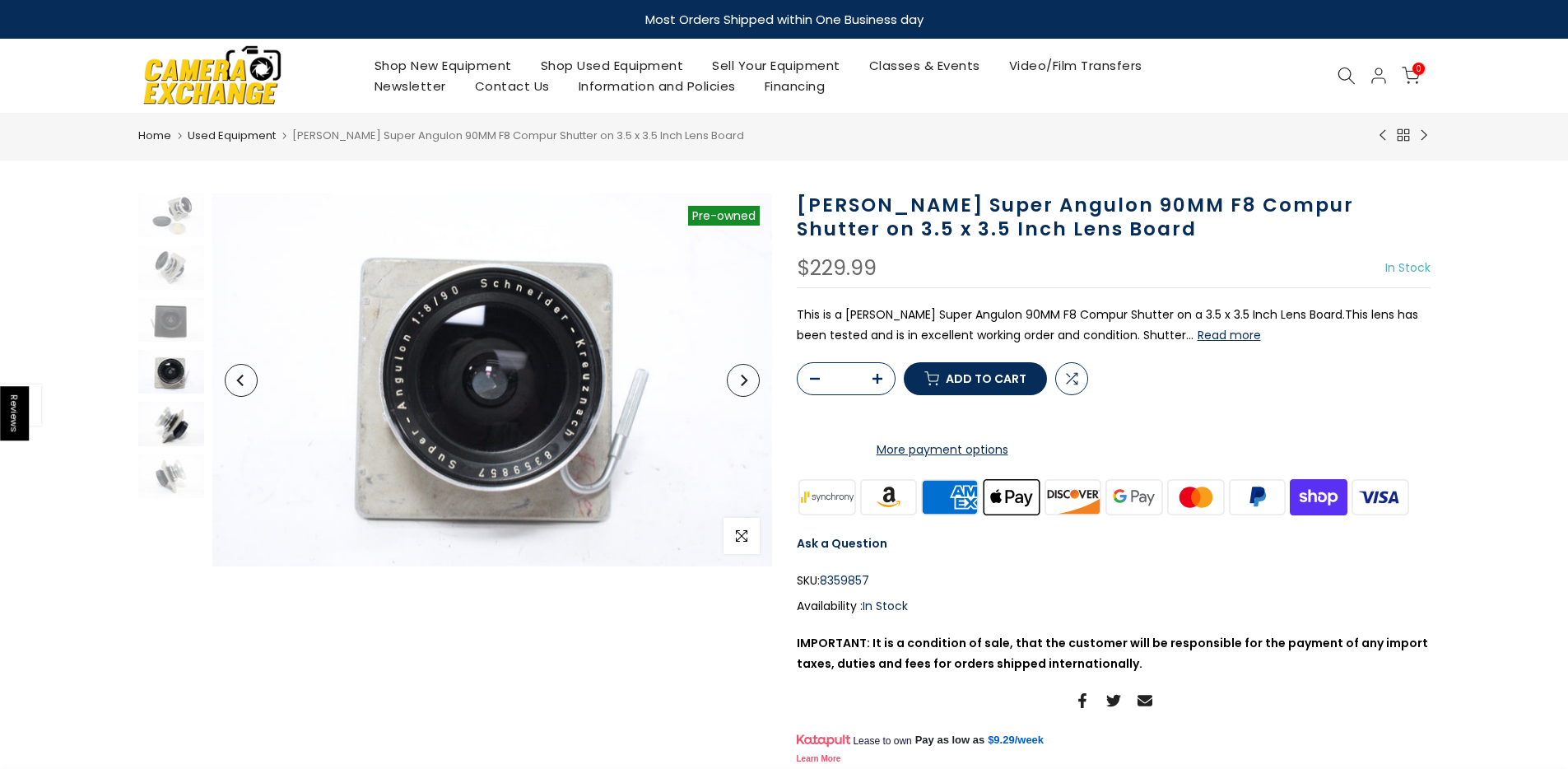
click at [170, 432] on img at bounding box center [171, 423] width 66 height 44
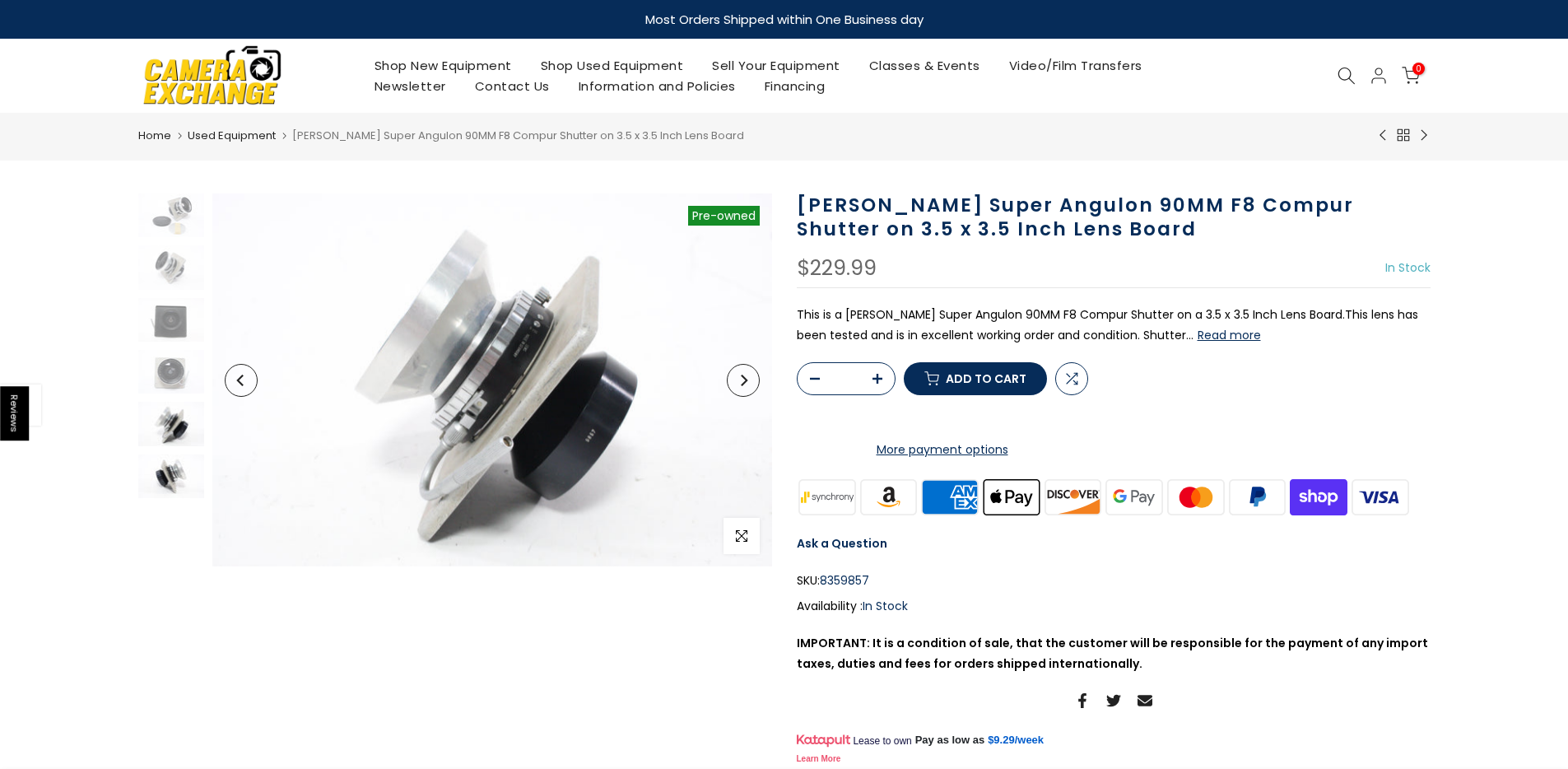
click at [171, 492] on img at bounding box center [171, 477] width 66 height 44
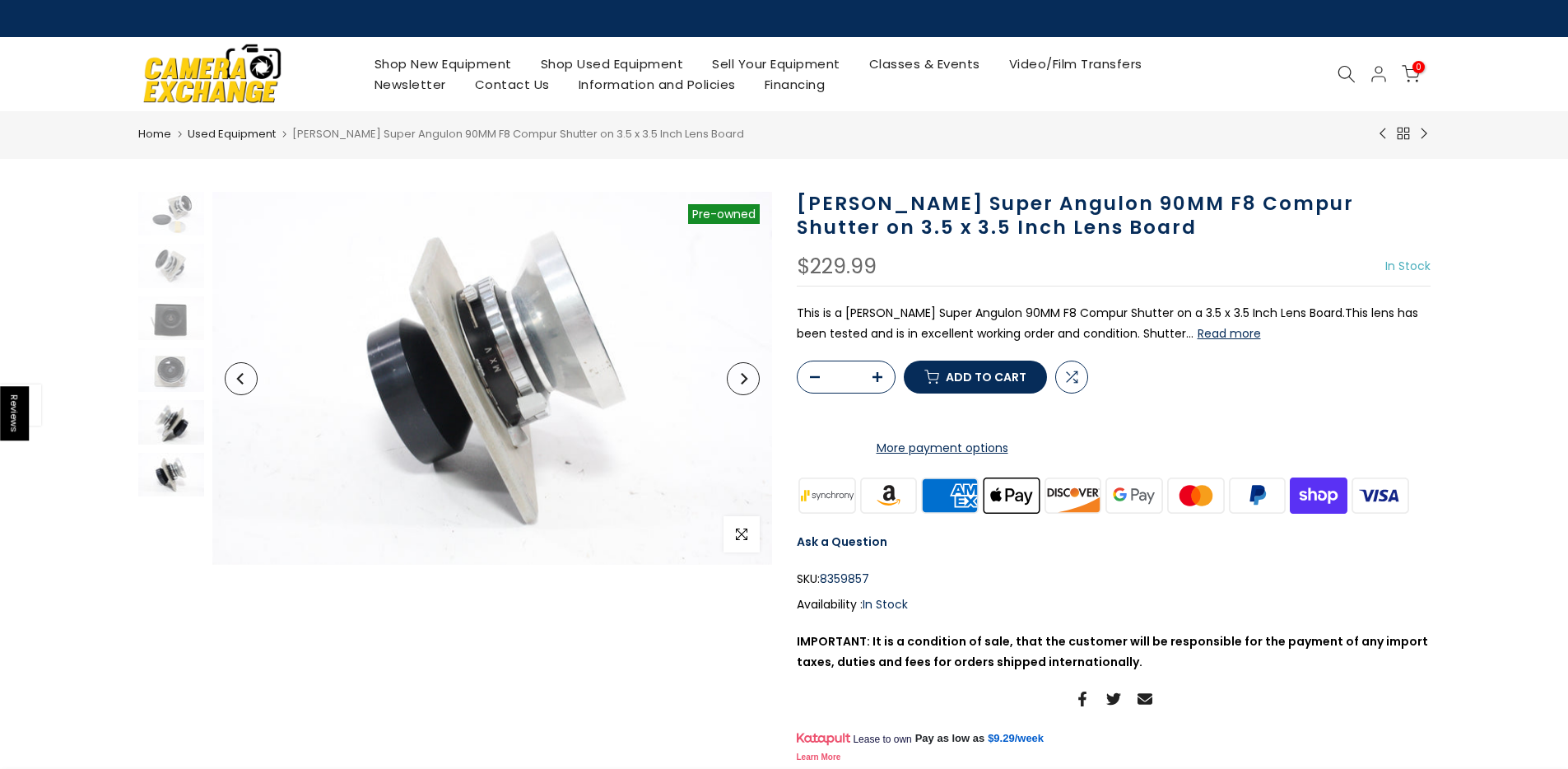
click at [173, 437] on img at bounding box center [171, 422] width 66 height 44
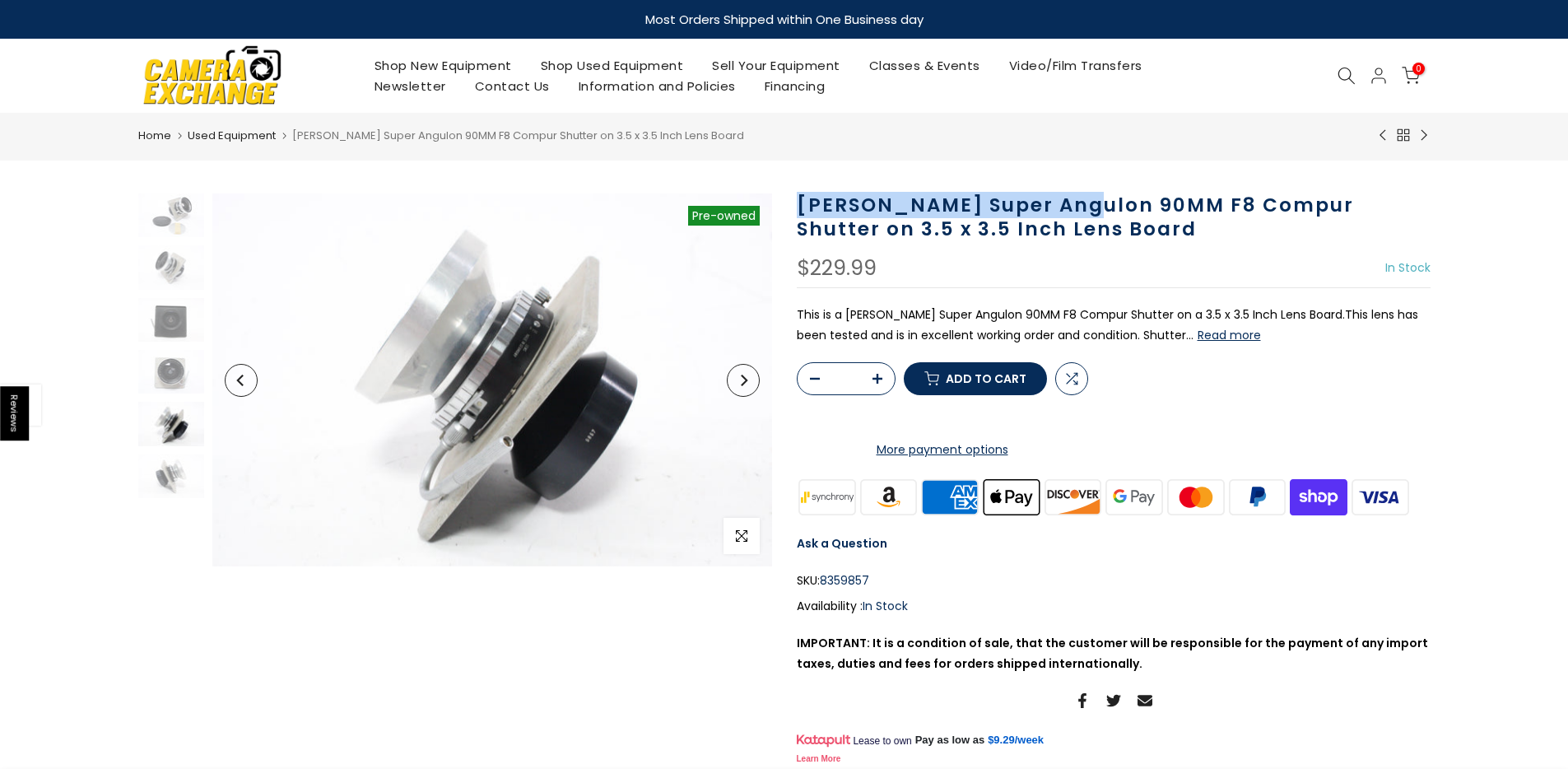
drag, startPoint x: 795, startPoint y: 199, endPoint x: 1071, endPoint y: 199, distance: 276.0
click at [1071, 199] on div "[PERSON_NAME] Super Angulon 90MM F8 Compur Shutter on 3.5 x 3.5 Inch Lens Board…" at bounding box center [1113, 481] width 658 height 575
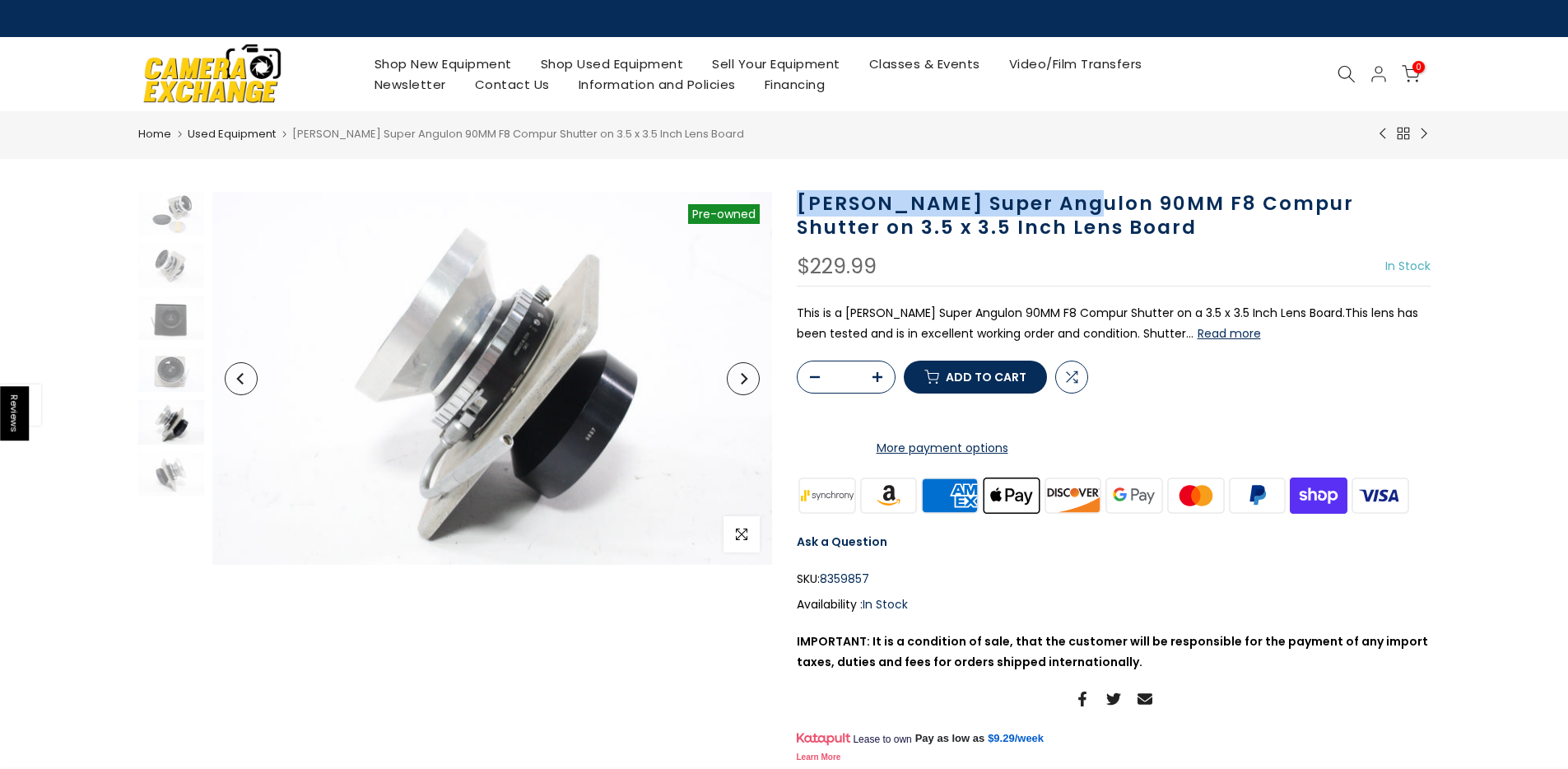
copy h1 "[PERSON_NAME] Super Angulon"
